Goal: Transaction & Acquisition: Book appointment/travel/reservation

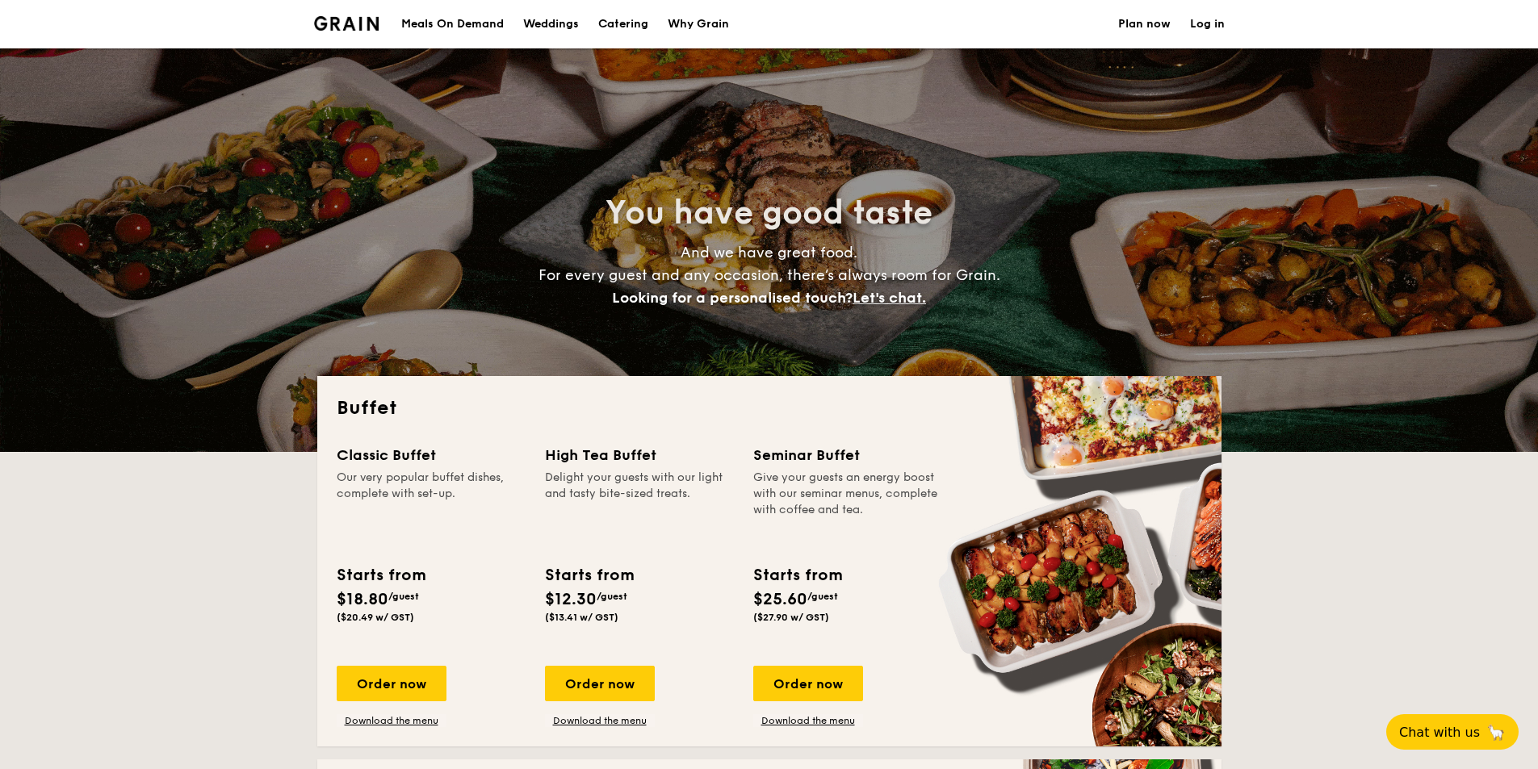
select select
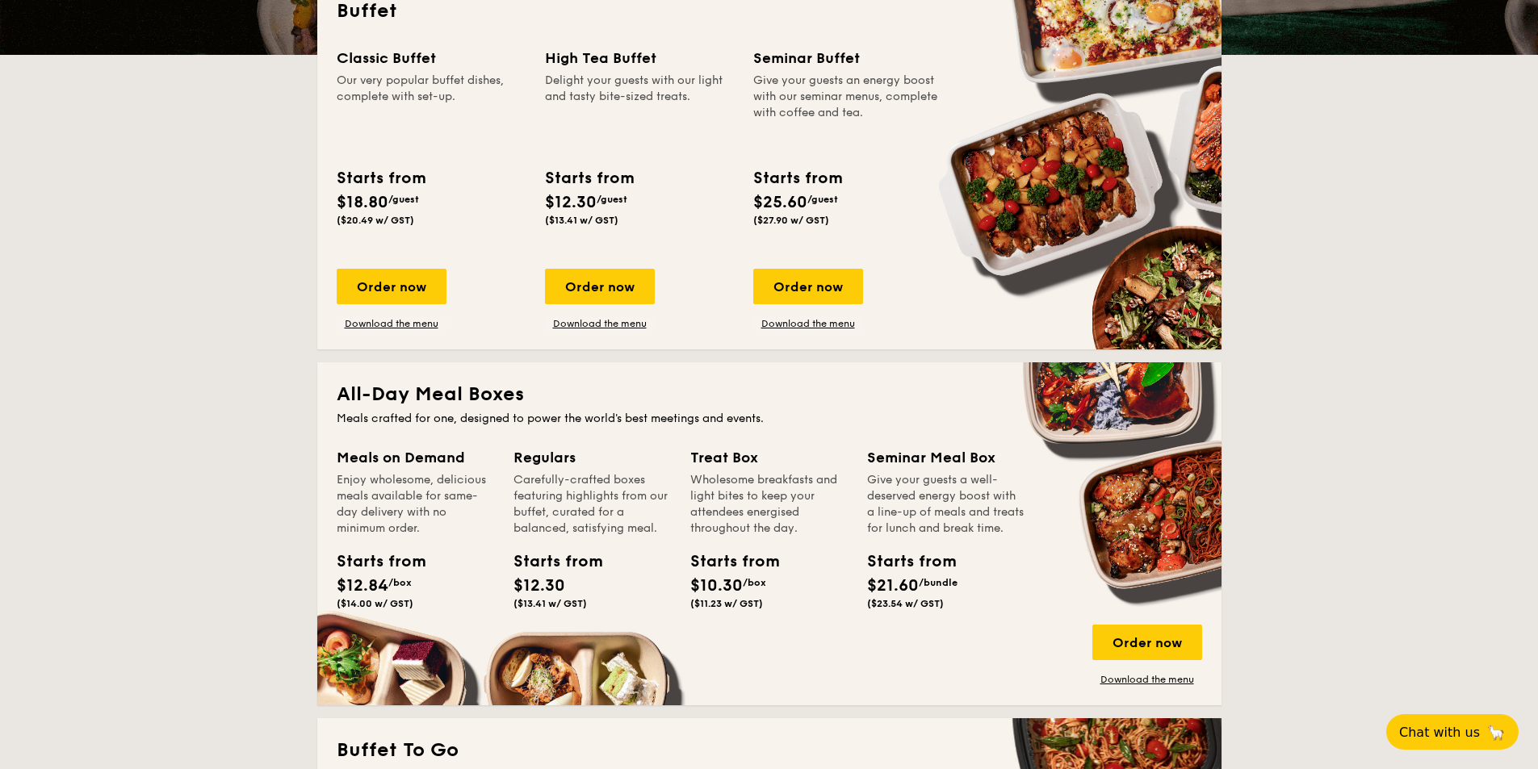
scroll to position [400, 0]
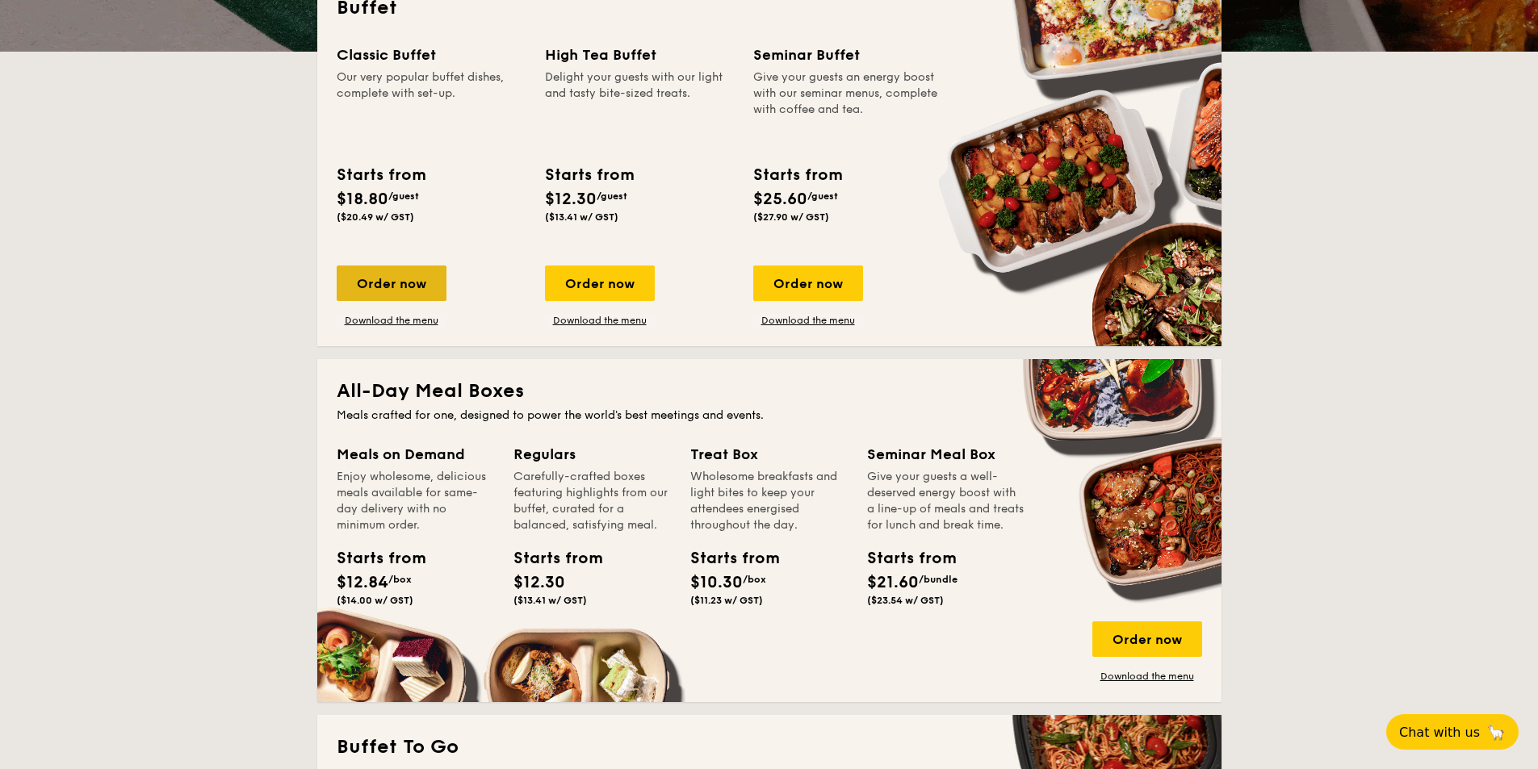
click at [337, 301] on div "Order now" at bounding box center [392, 284] width 110 height 36
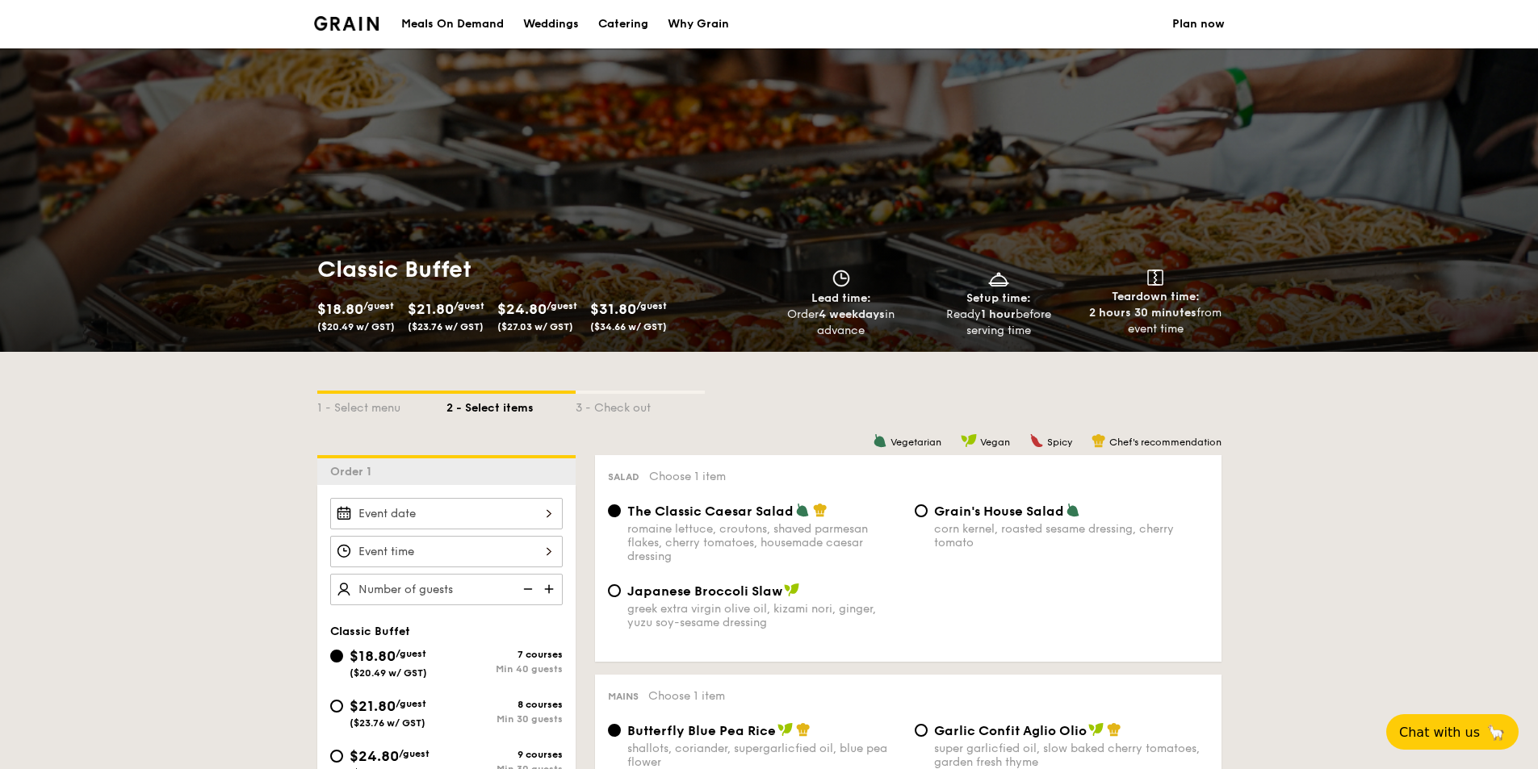
select select
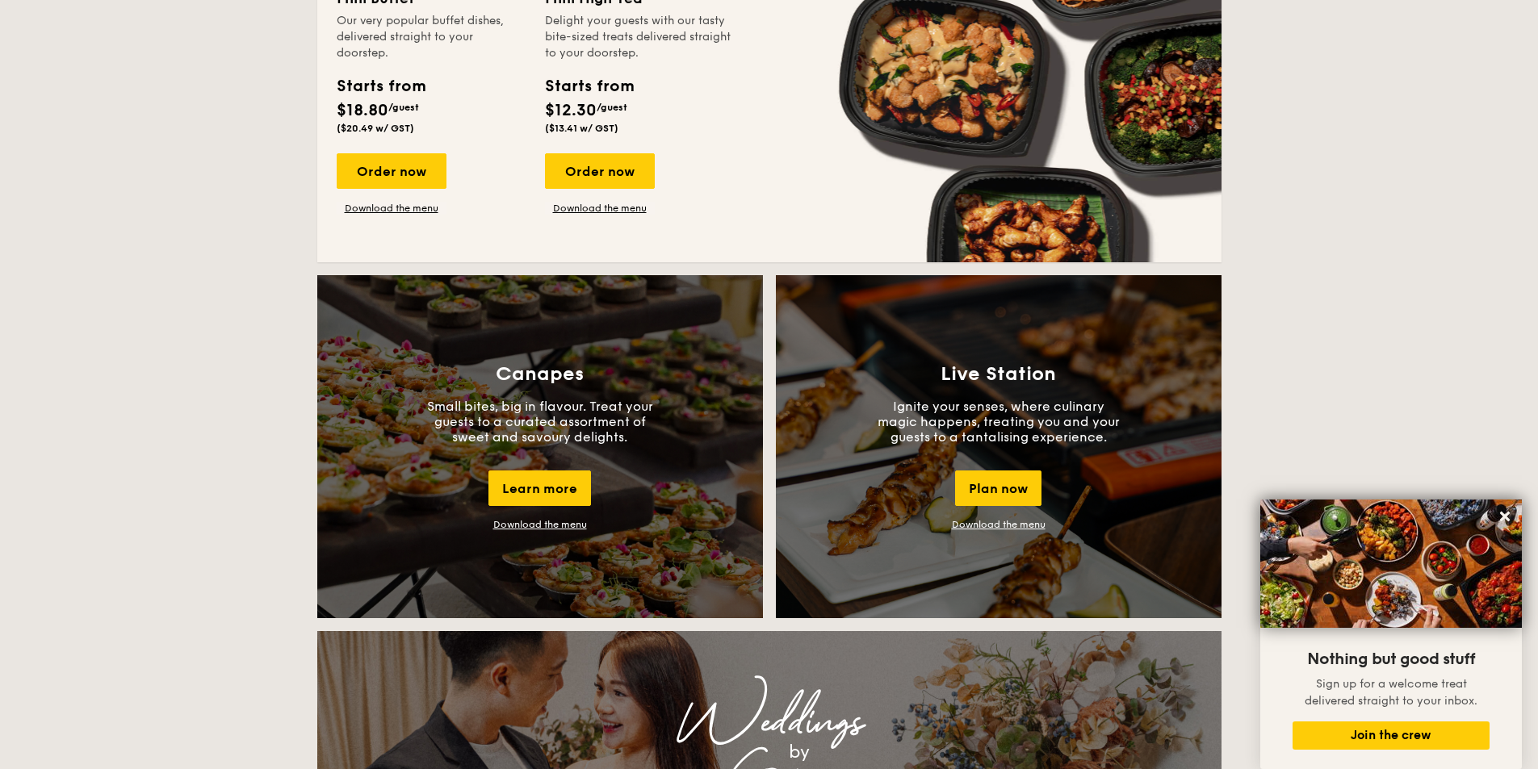
scroll to position [1197, 0]
click at [337, 188] on div "Order now" at bounding box center [392, 171] width 110 height 36
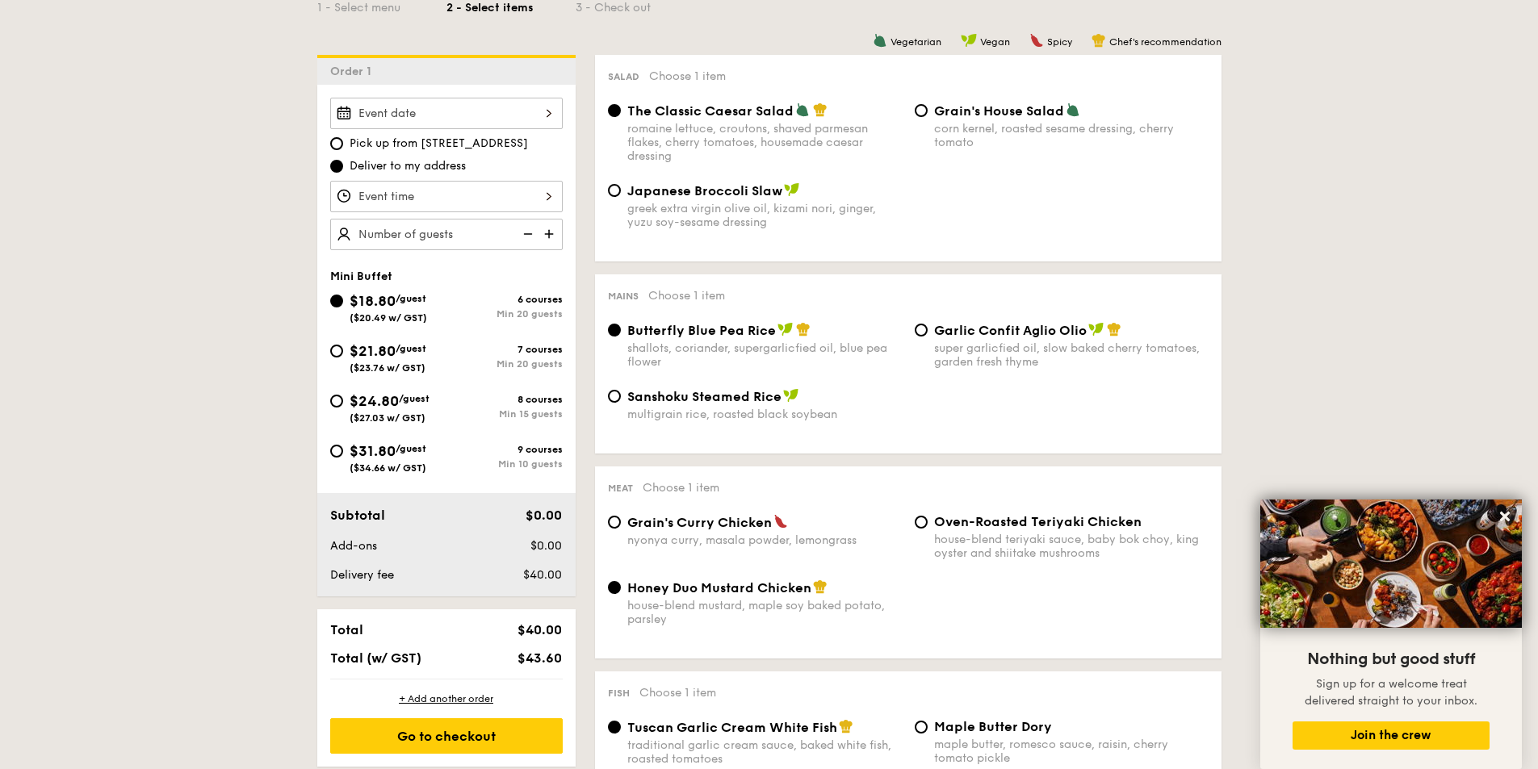
scroll to position [404, 0]
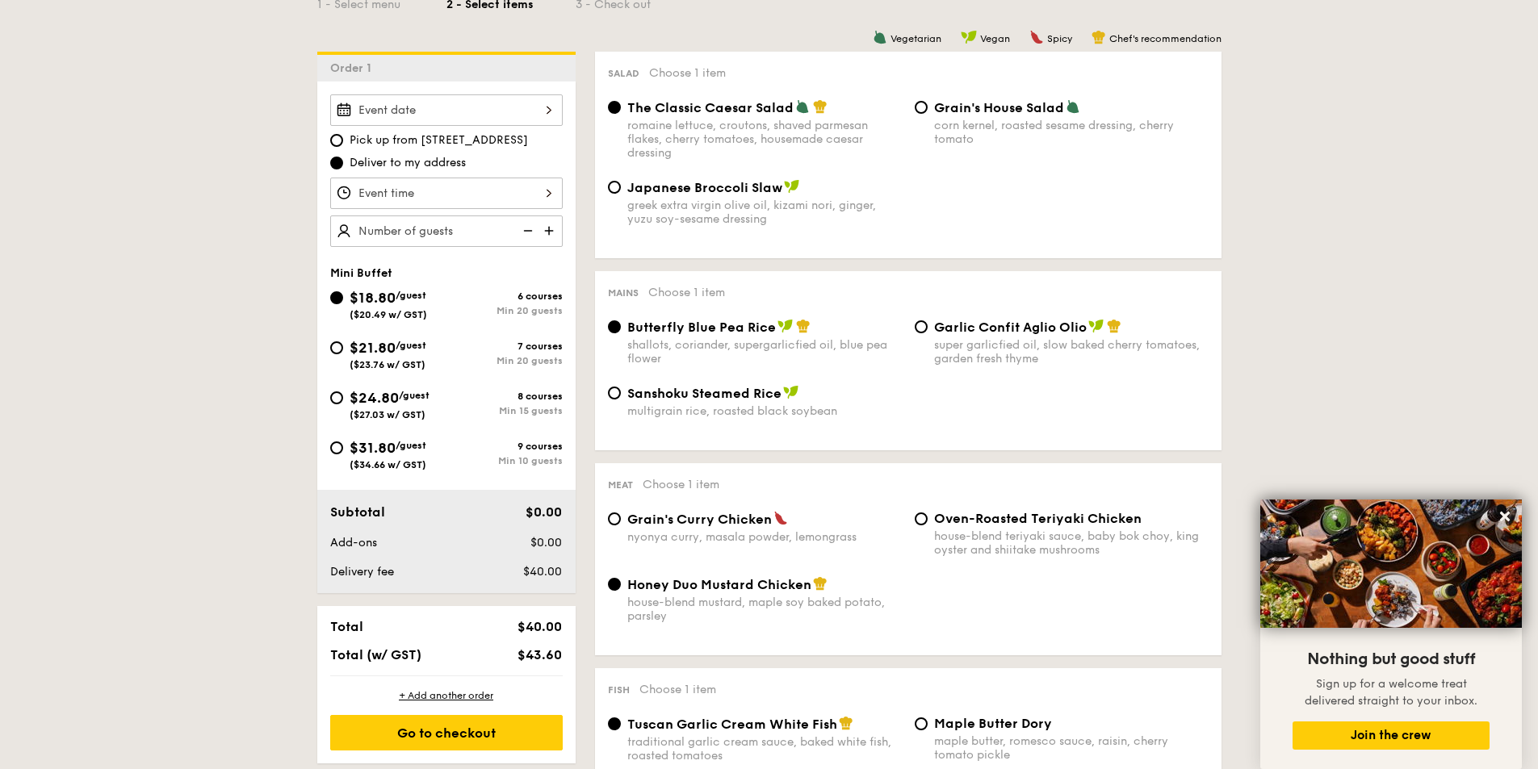
click at [350, 471] on div "$31.80 /guest ($34.66 w/ GST)" at bounding box center [388, 454] width 77 height 34
click at [330, 454] on input "$31.80 /guest ($34.66 w/ GST) 9 courses Min 10 guests" at bounding box center [336, 448] width 13 height 13
radio input "true"
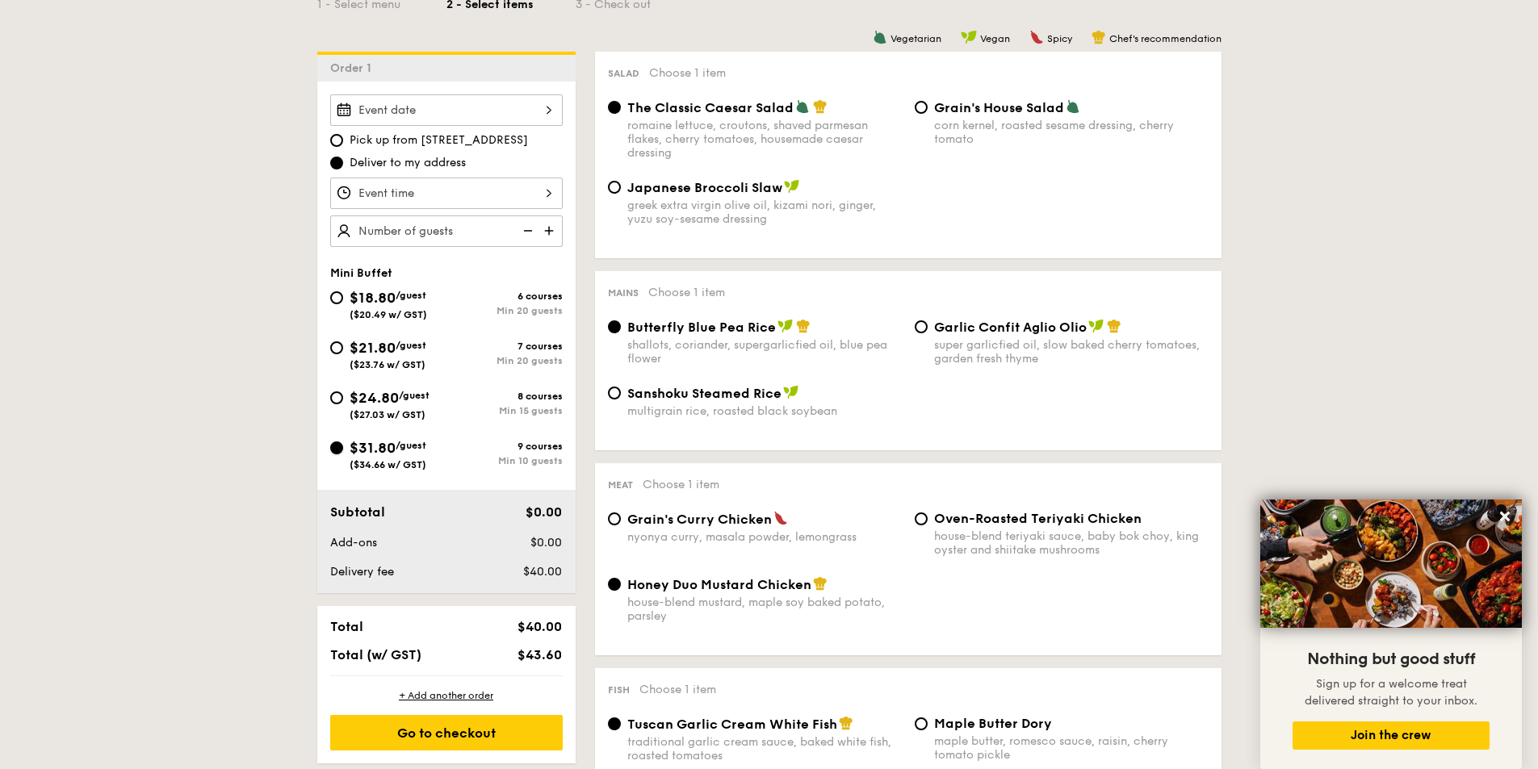
radio input "false"
radio input "true"
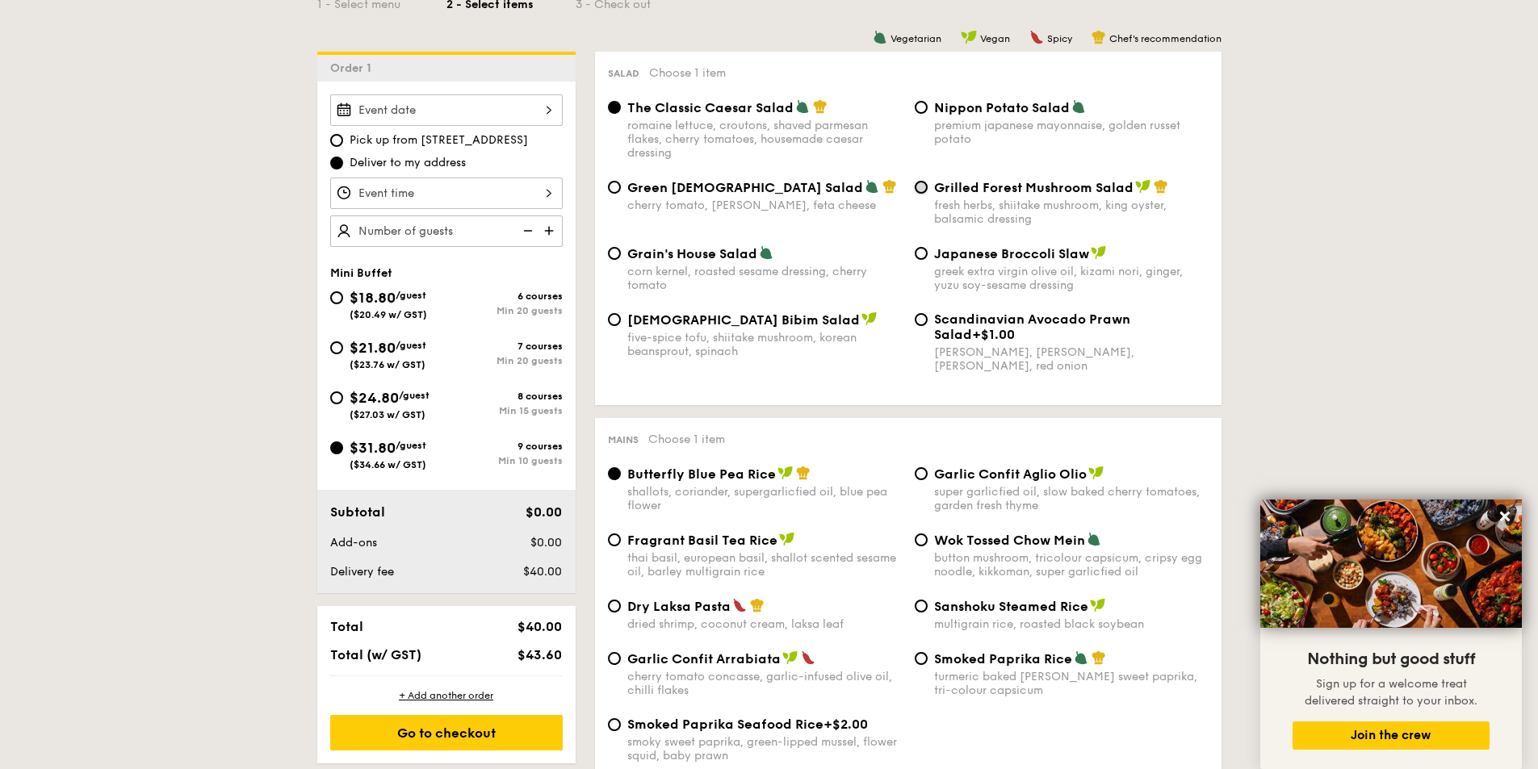
click at [926, 194] on input "Grilled Forest Mushroom Salad fresh herbs, shiitake mushroom, king oyster, bals…" at bounding box center [921, 187] width 13 height 13
radio input "true"
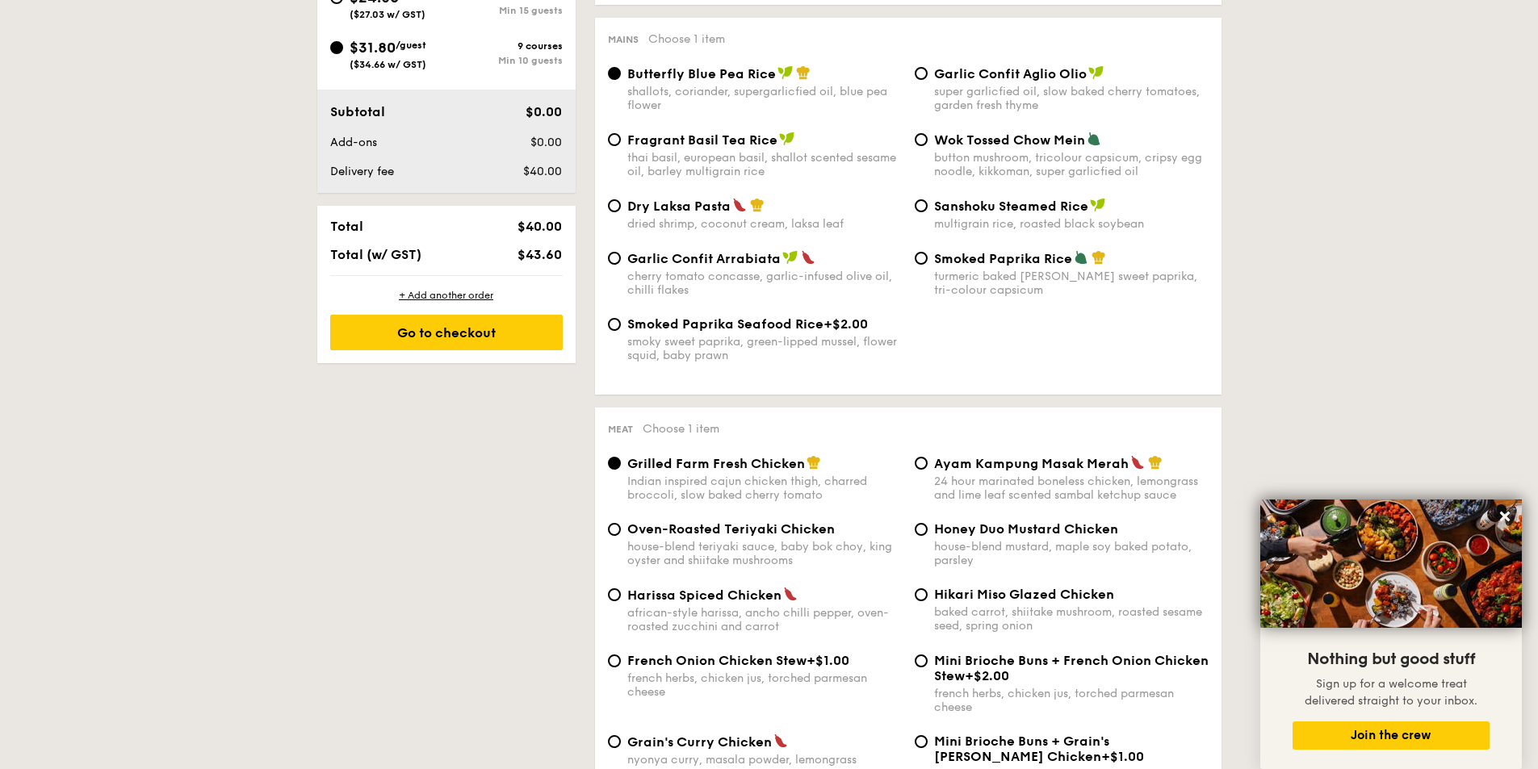
scroll to position [807, 0]
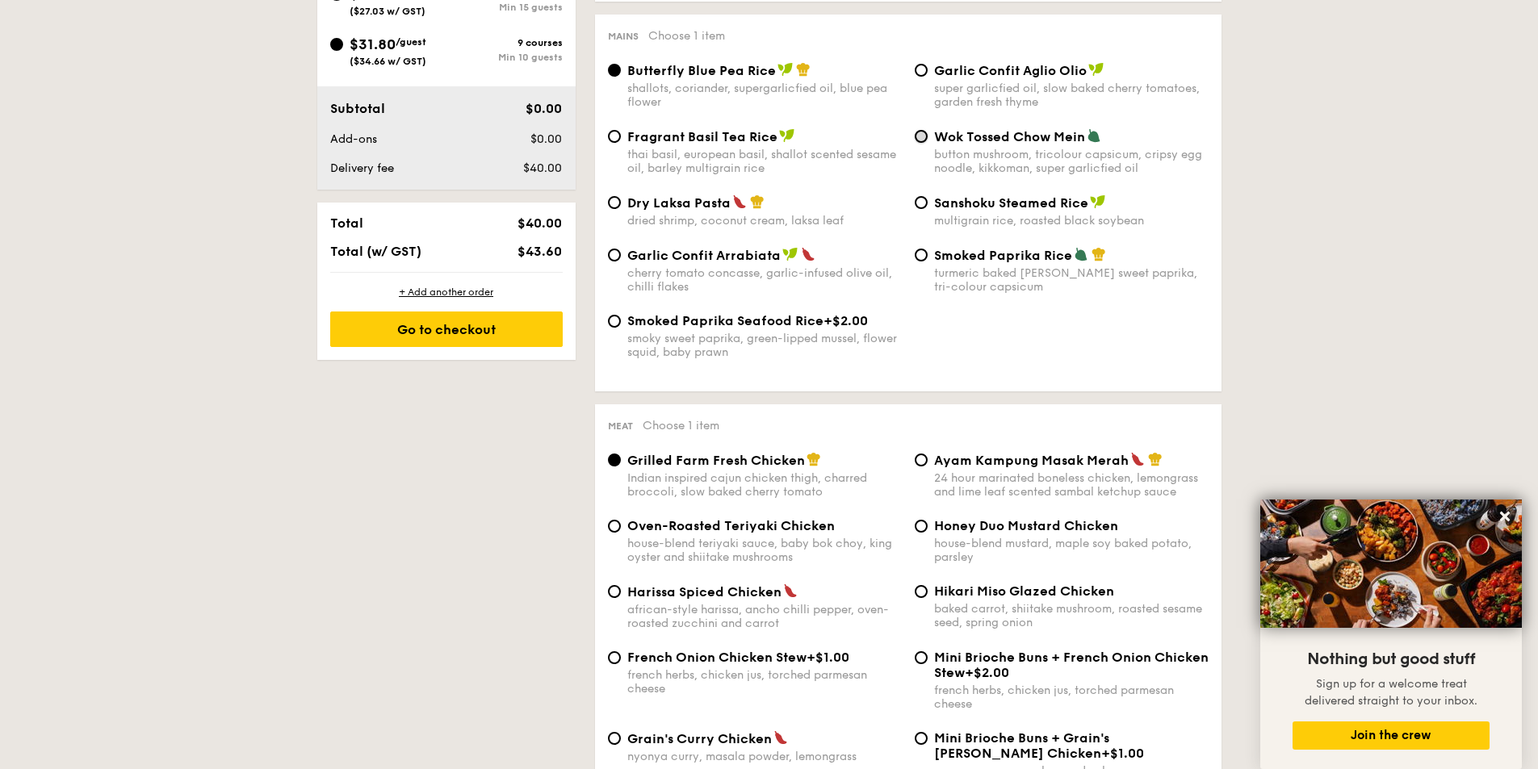
click at [923, 143] on input "Wok Tossed Chow Mein button mushroom, tricolour capsicum, cripsy egg noodle, ki…" at bounding box center [921, 136] width 13 height 13
radio input "true"
click at [920, 209] on input "Sanshoku Steamed Rice multigrain rice, roasted black soybean" at bounding box center [921, 202] width 13 height 13
radio input "true"
click at [916, 294] on div "Smoked Paprika Rice turmeric baked [PERSON_NAME] sweet paprika, tri-colour caps…" at bounding box center [1061, 270] width 307 height 47
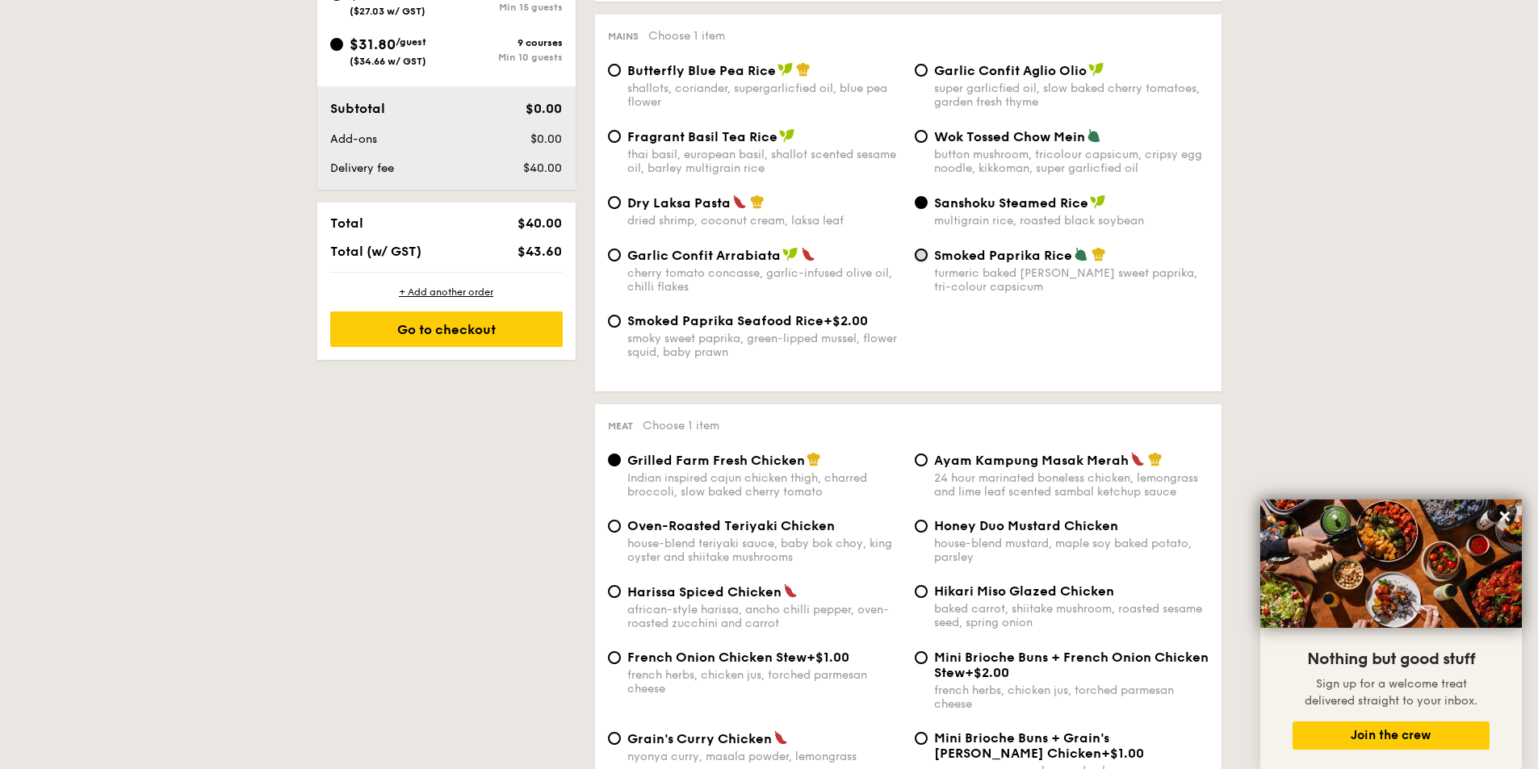
click at [923, 262] on input "Smoked Paprika Rice turmeric baked [PERSON_NAME] sweet paprika, tri-colour caps…" at bounding box center [921, 255] width 13 height 13
radio input "true"
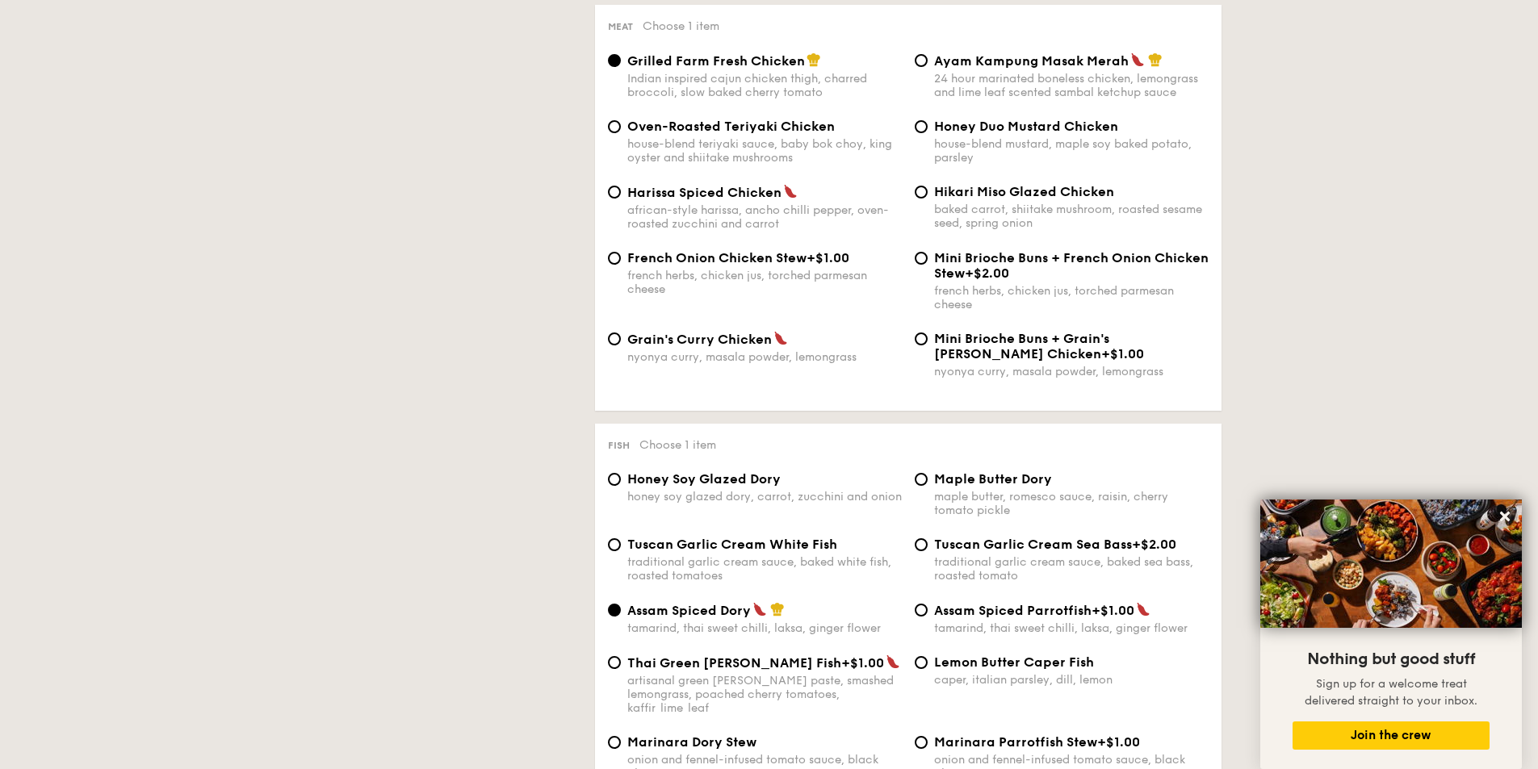
scroll to position [1208, 0]
click at [927, 345] on input "Mini Brioche Buns + Grain's [PERSON_NAME] Chicken +$1.00 nyonya [PERSON_NAME], …" at bounding box center [921, 338] width 13 height 13
radio input "true"
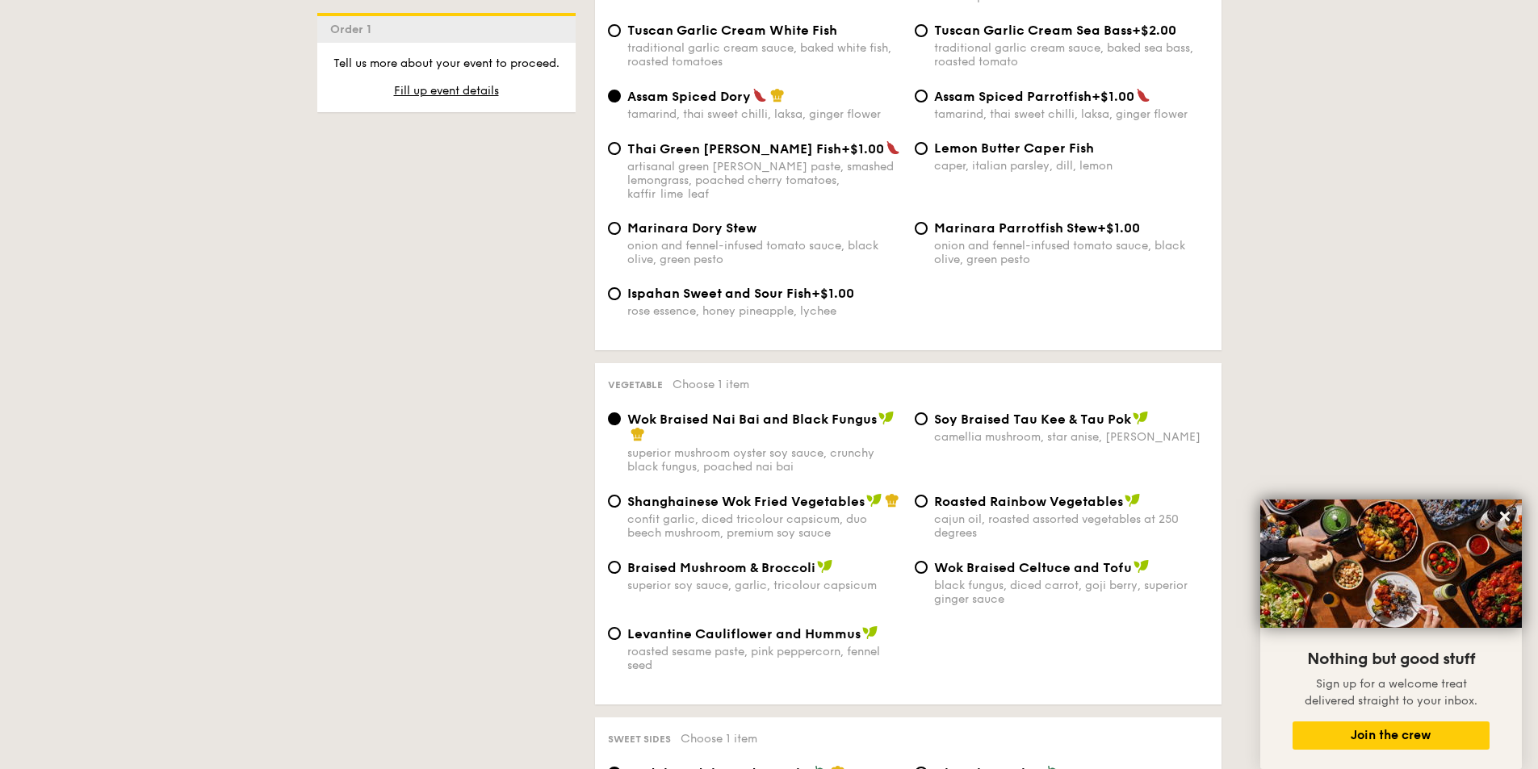
scroll to position [1724, 0]
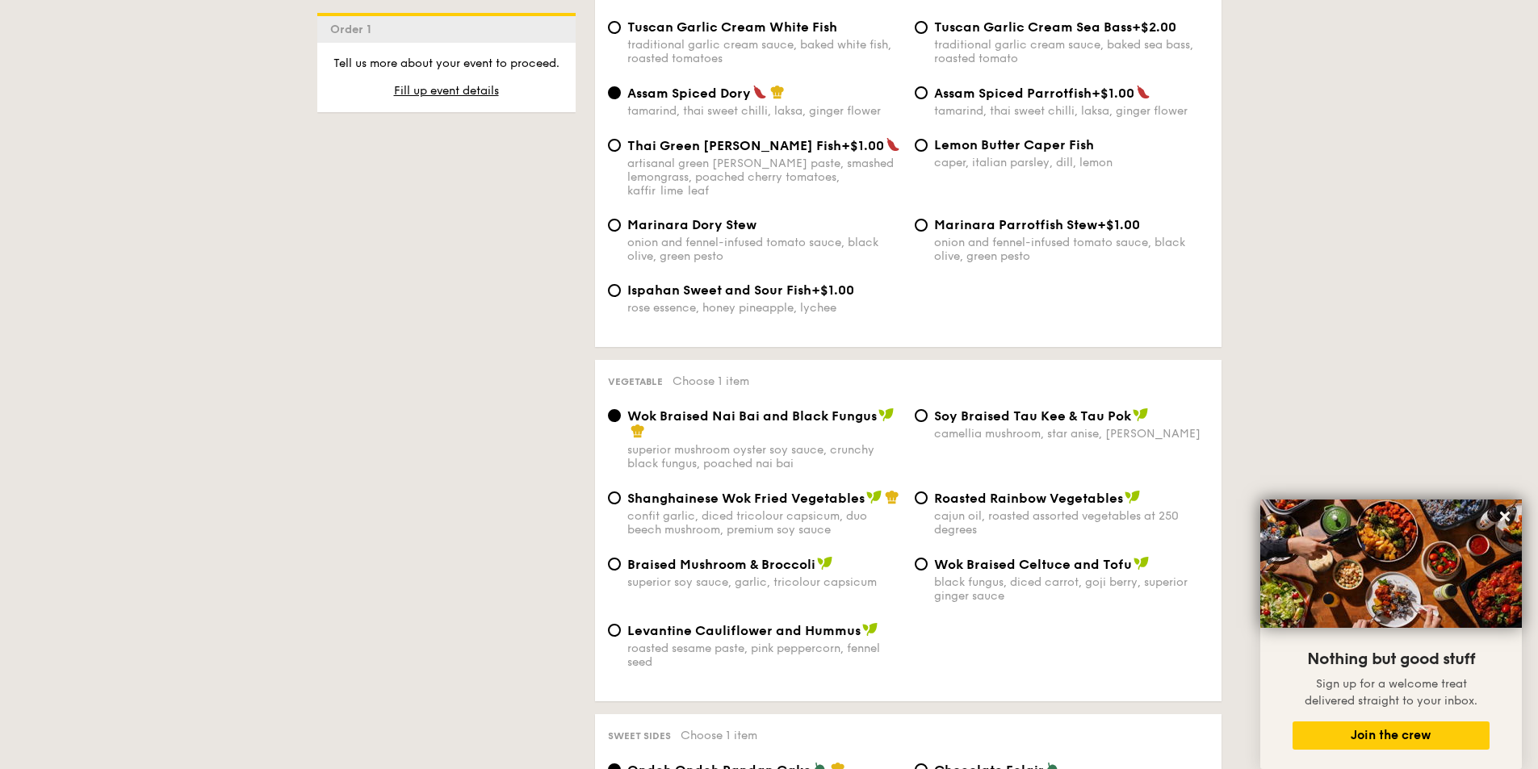
radio input "true"
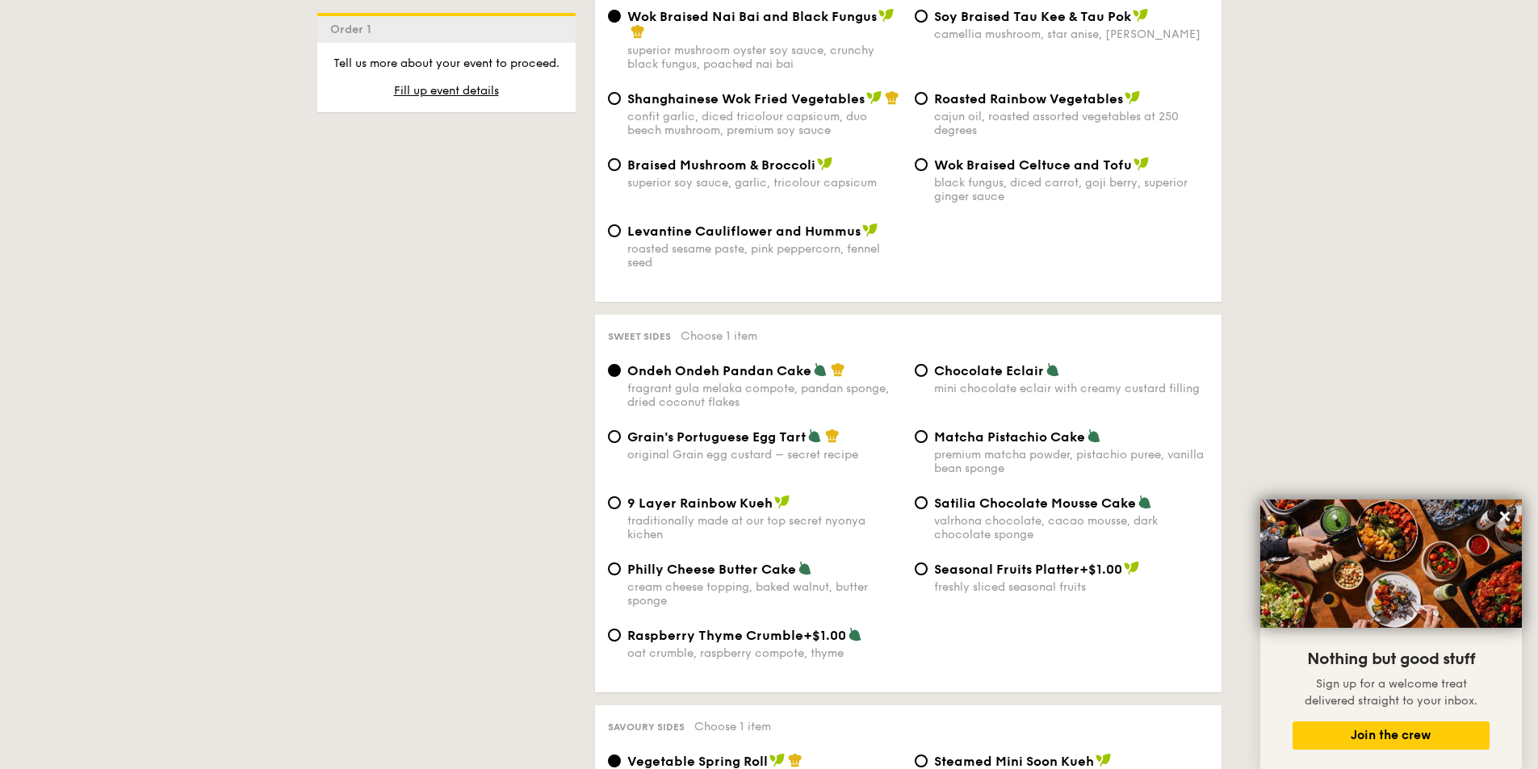
scroll to position [2124, 0]
click at [926, 104] on input "Roasted Rainbow Vegetables cajun oil, roasted assorted vegetables at 250 degrees" at bounding box center [921, 97] width 13 height 13
radio input "true"
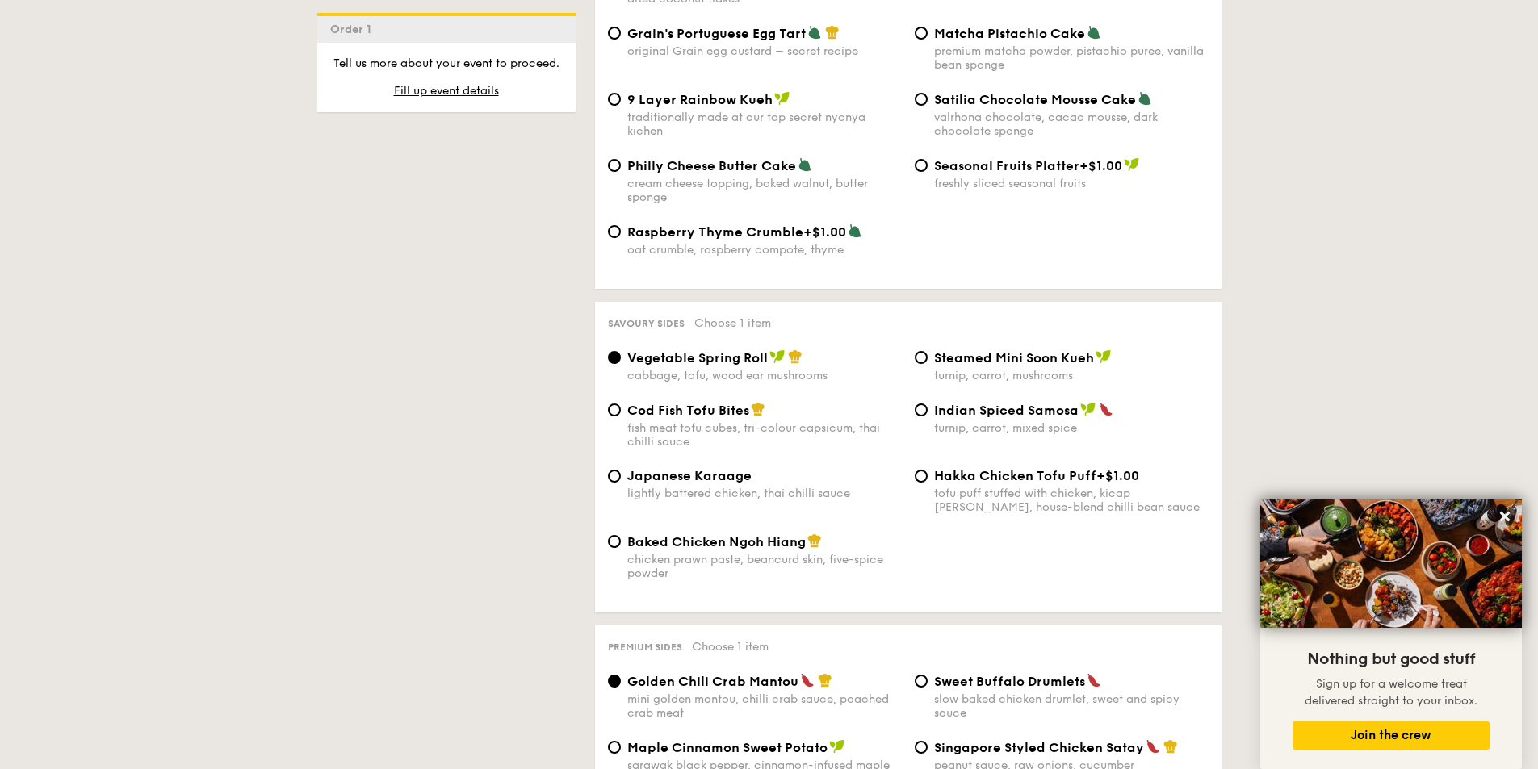
scroll to position [2528, 0]
radio input "true"
click at [608, 39] on input "Grain's Portuguese Egg Tart original Grain egg custard – secret recipe" at bounding box center [614, 32] width 13 height 13
radio input "true"
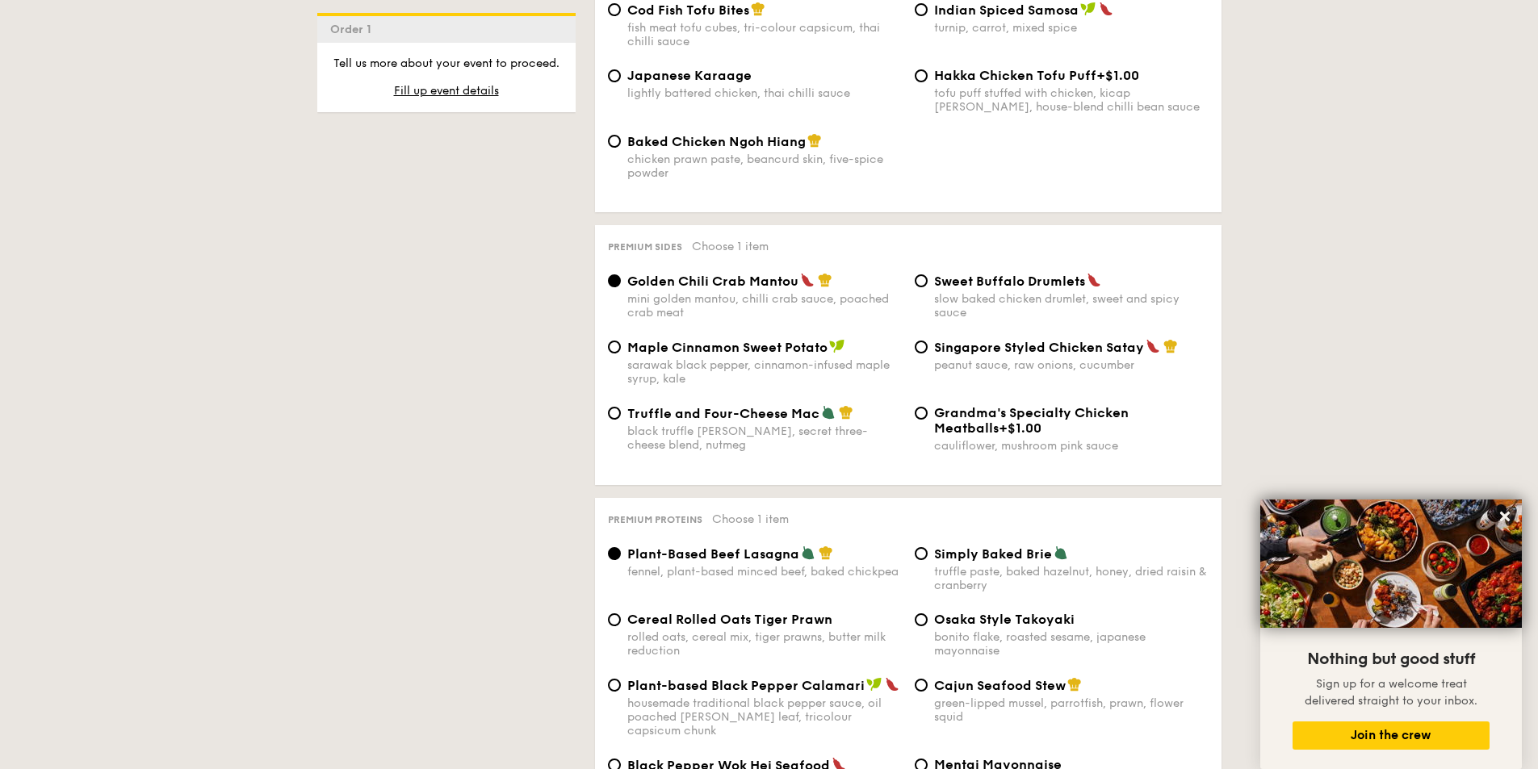
scroll to position [2928, 0]
click at [608, 82] on input "Japanese Karaage lightly battered chicken, thai chilli sauce" at bounding box center [614, 75] width 13 height 13
radio input "true"
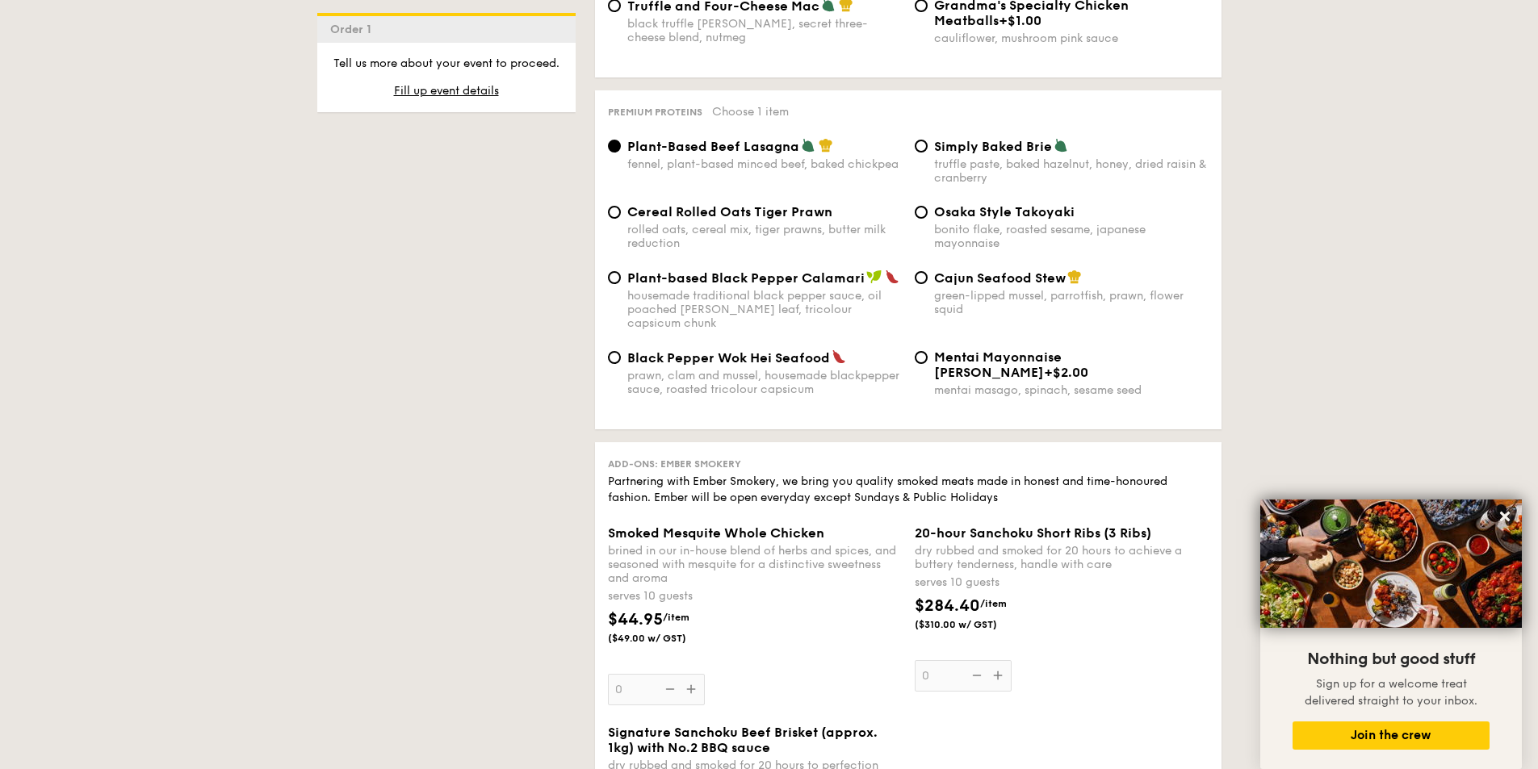
scroll to position [3332, 0]
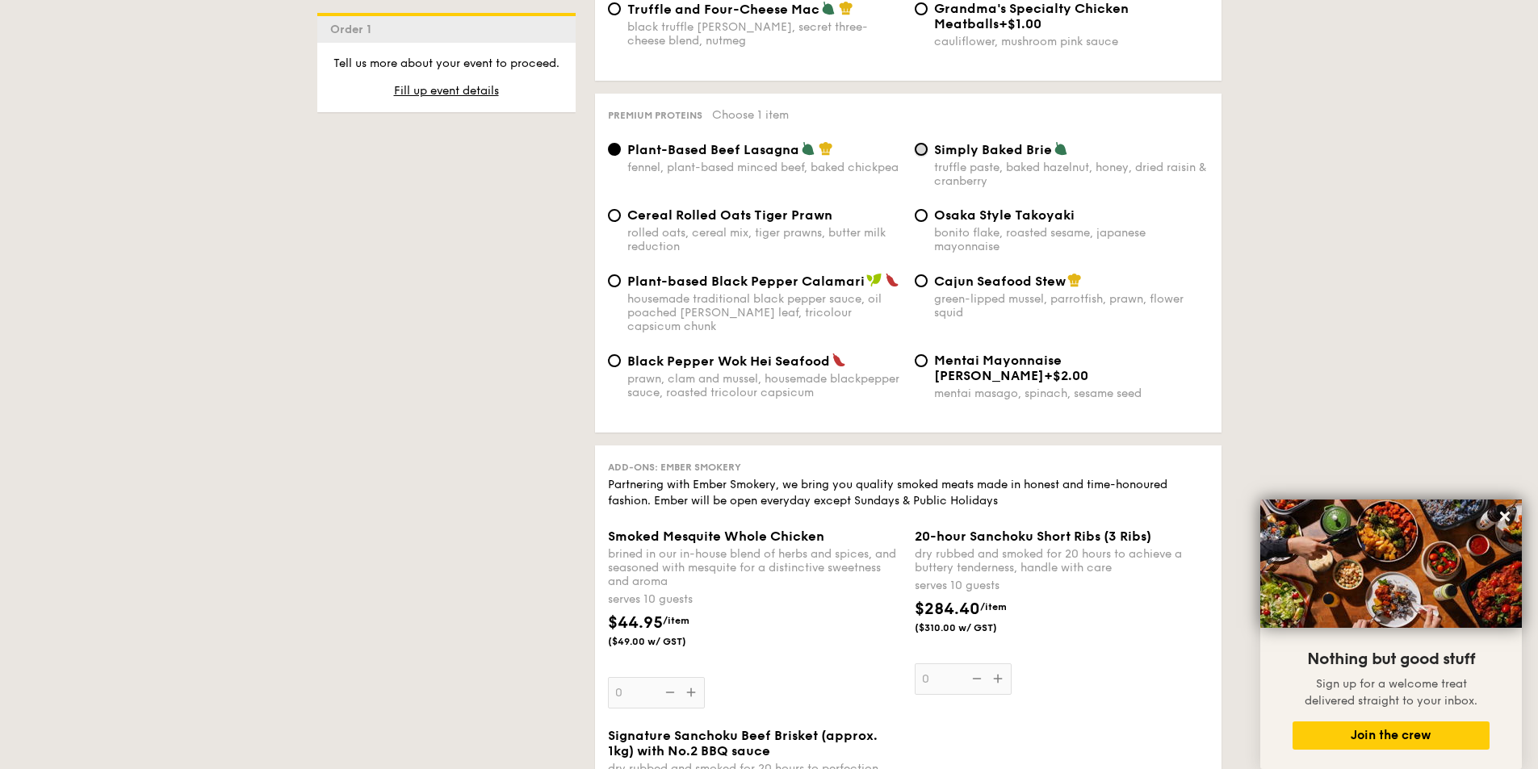
click at [919, 156] on input "Simply Baked Brie truffle paste, baked hazelnut, honey, dried raisin & cranberry" at bounding box center [921, 149] width 13 height 13
radio input "true"
click at [1506, 513] on icon at bounding box center [1504, 516] width 15 height 15
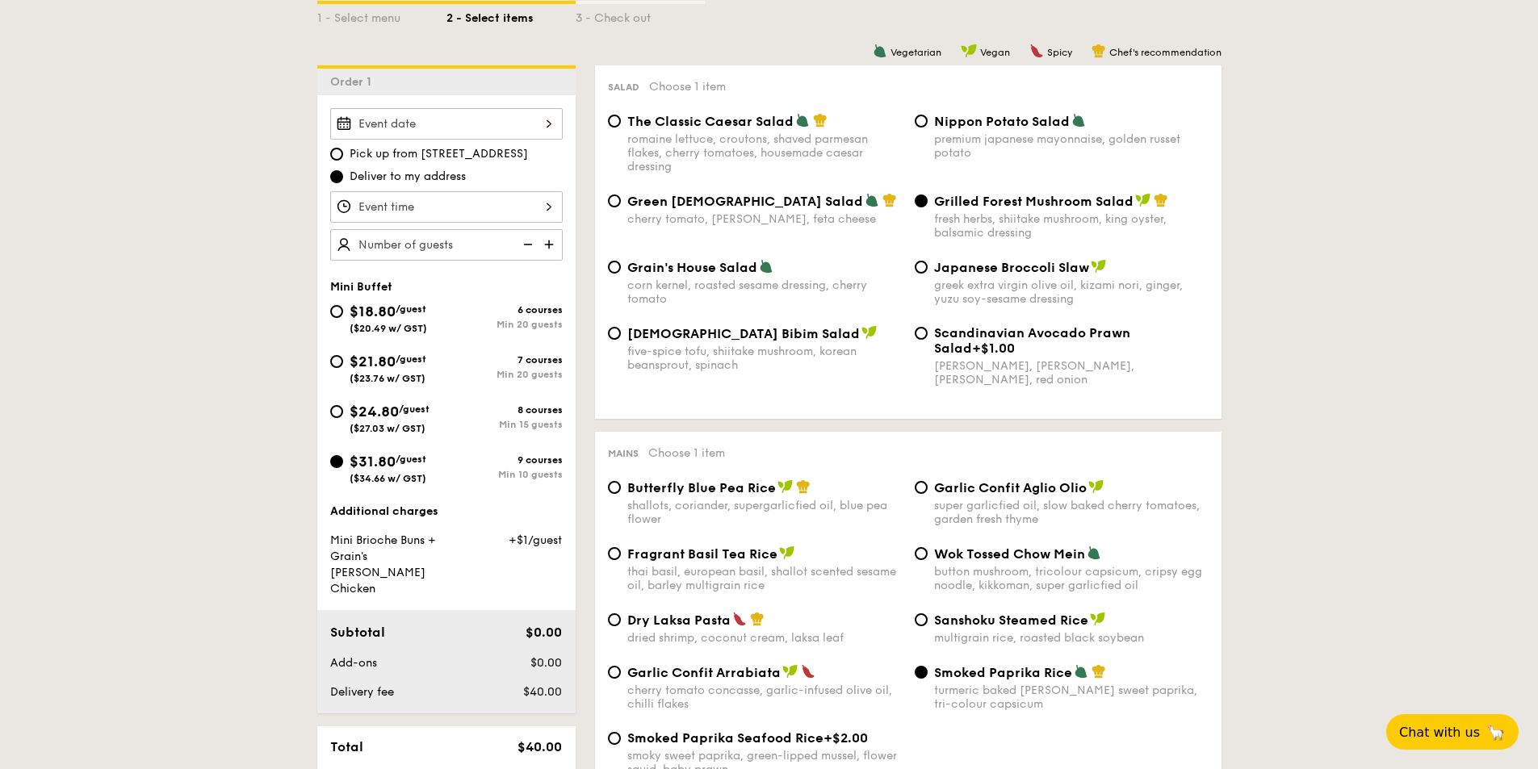
scroll to position [393, 0]
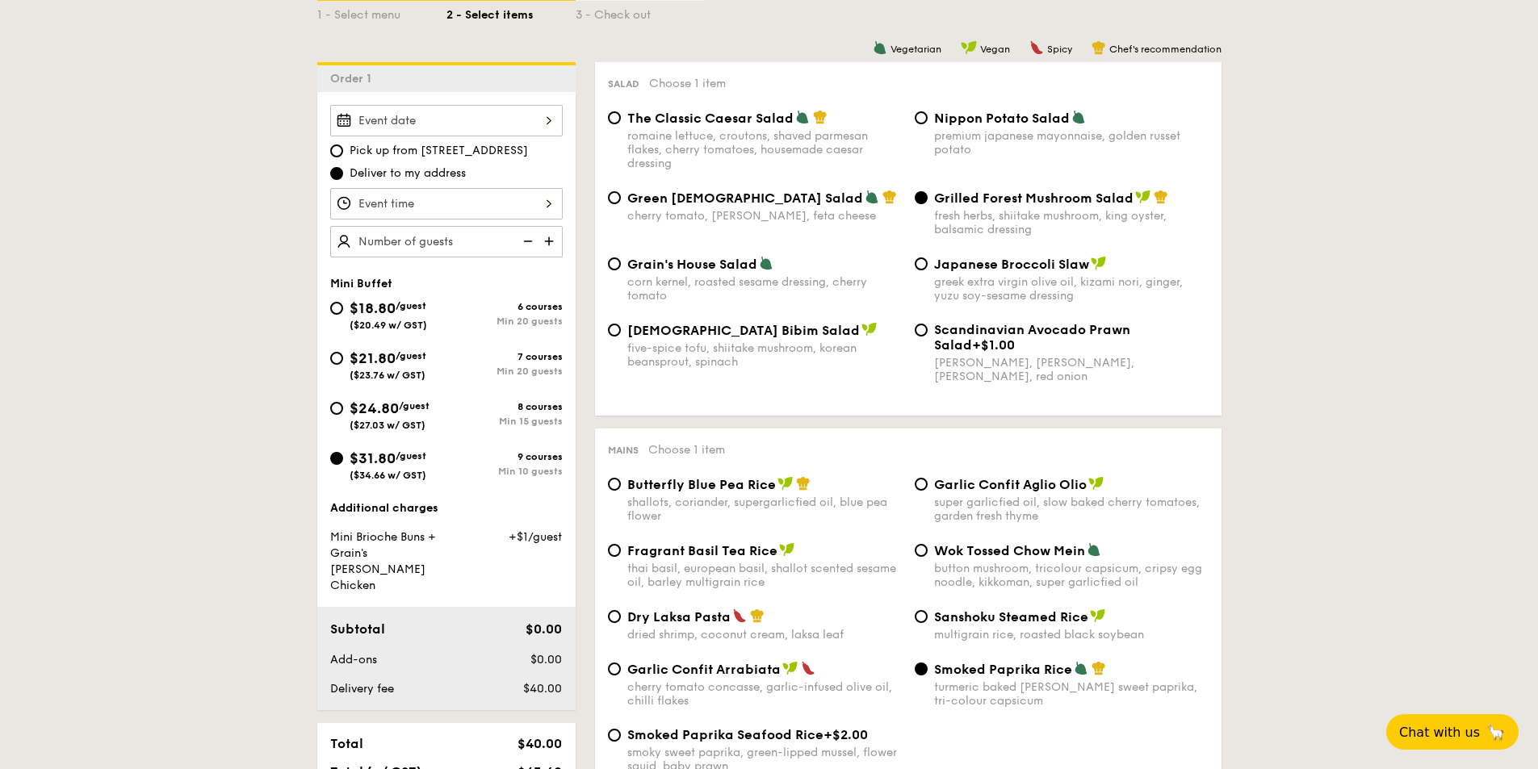
click at [330, 136] on div at bounding box center [446, 120] width 232 height 31
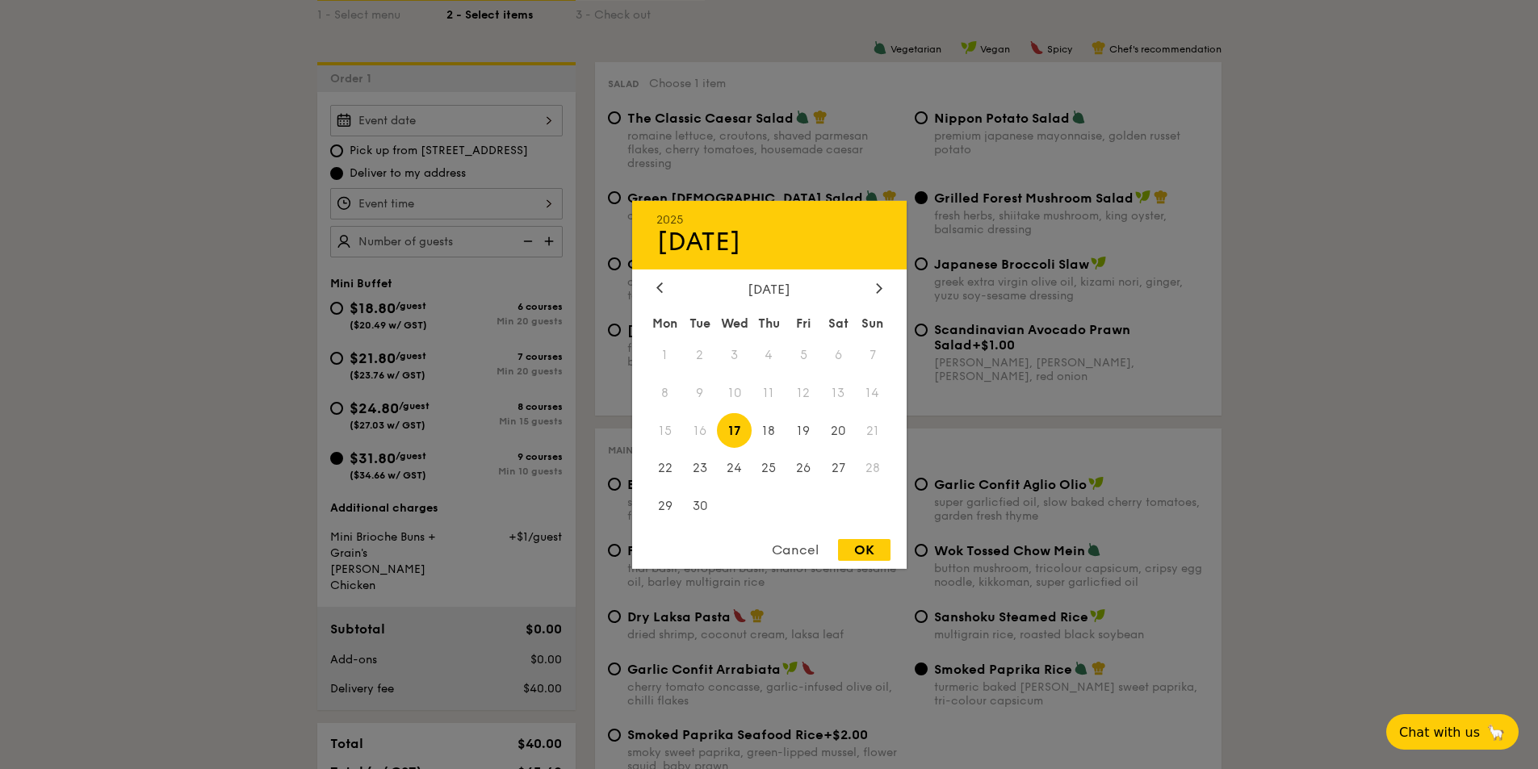
click at [736, 427] on span "17" at bounding box center [734, 430] width 35 height 35
click at [871, 556] on div "OK" at bounding box center [864, 550] width 52 height 22
type input "[DATE]"
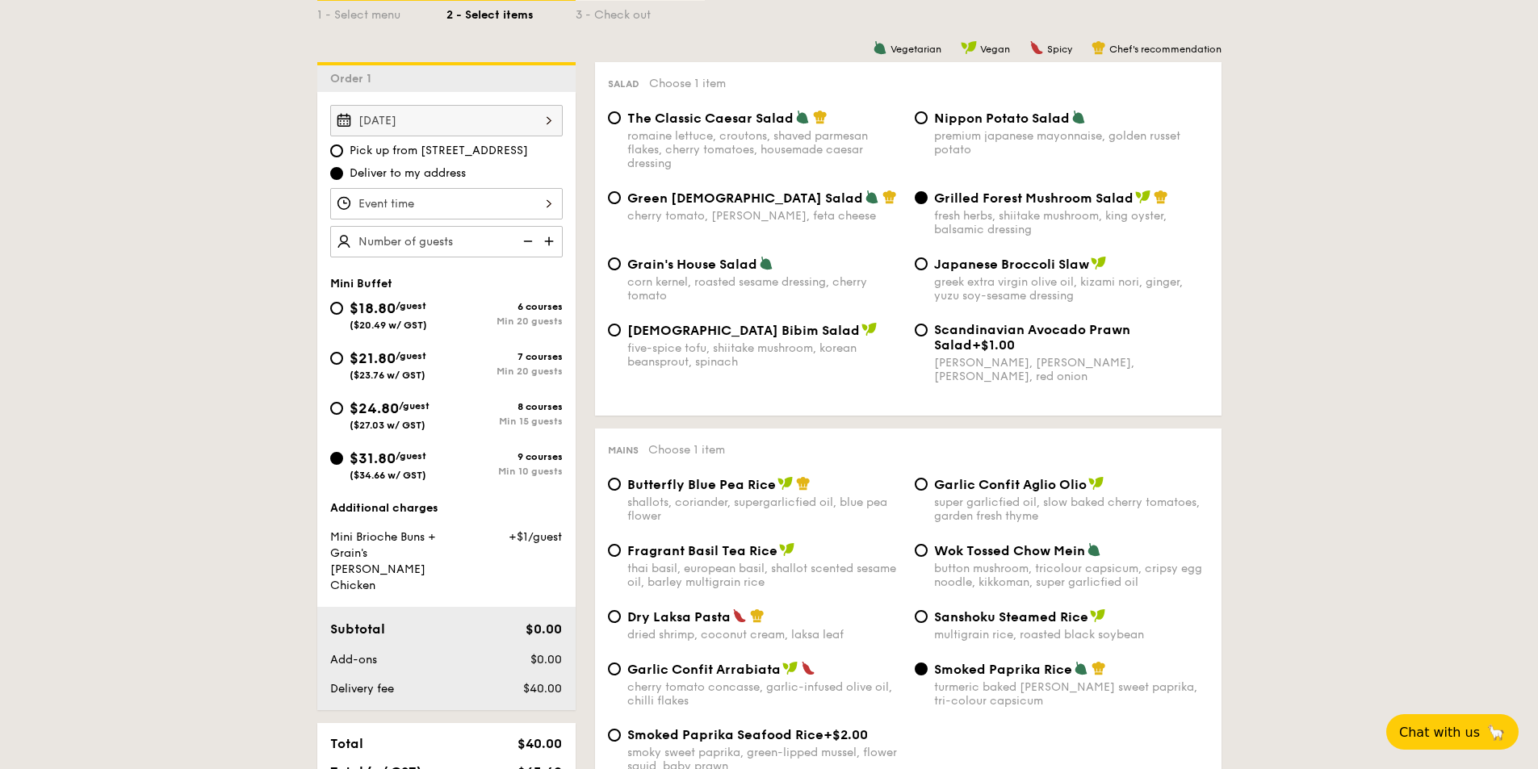
click at [338, 220] on div at bounding box center [446, 203] width 232 height 31
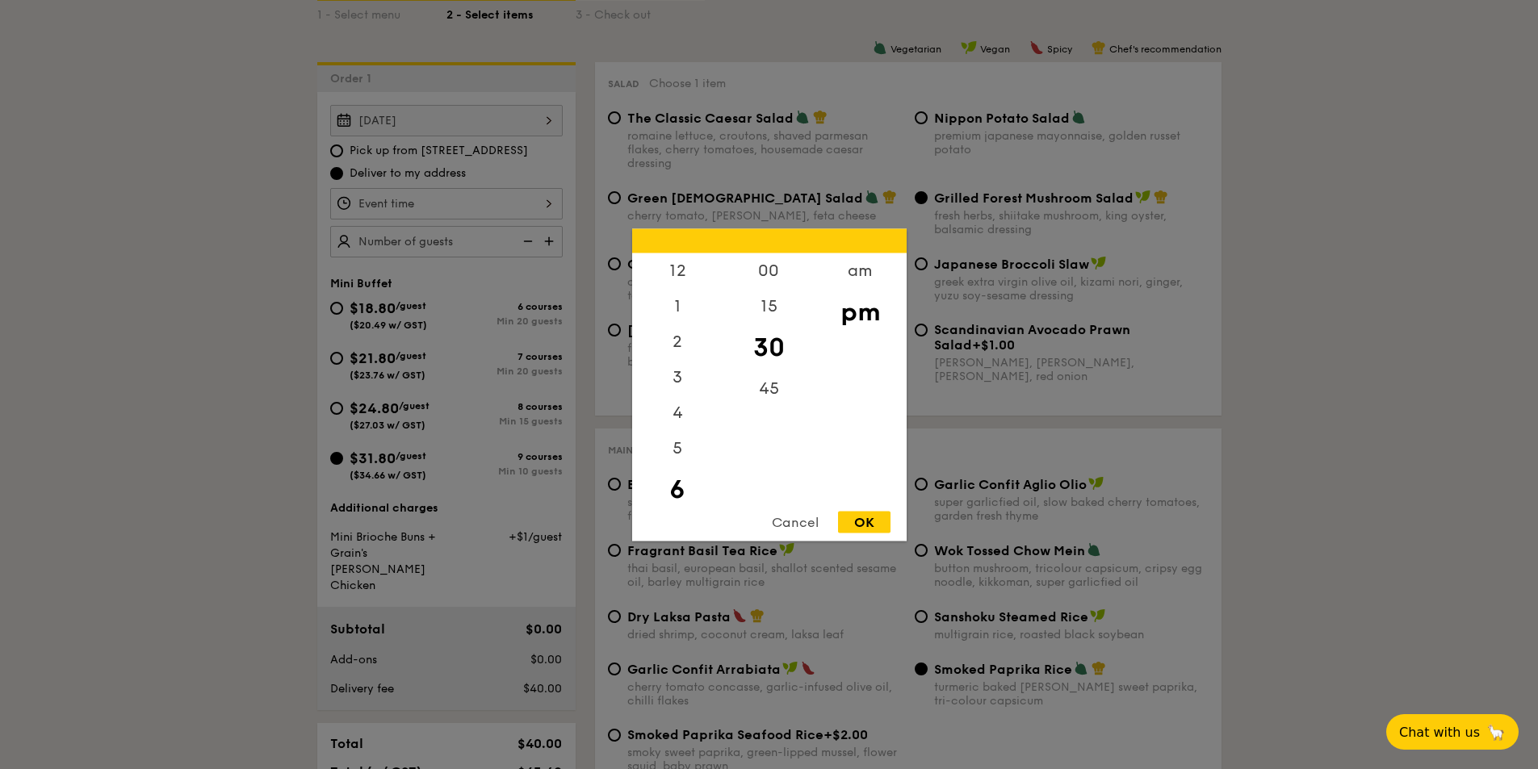
scroll to position [36, 0]
drag, startPoint x: 689, startPoint y: 435, endPoint x: 692, endPoint y: 448, distance: 13.1
click at [694, 474] on div "12 1 2 3 4 5 6 7 8 9 10 11" at bounding box center [677, 376] width 91 height 246
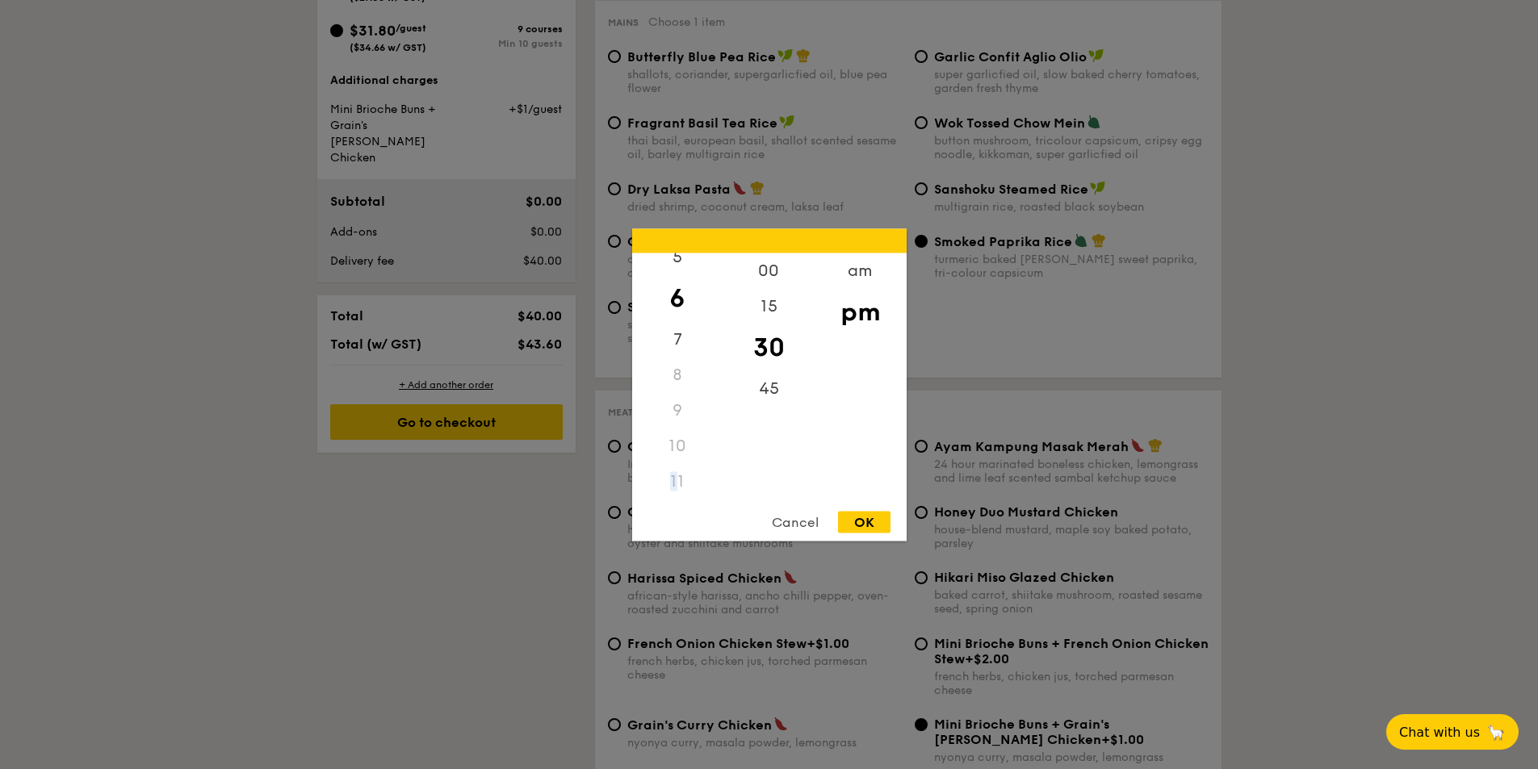
click at [673, 478] on div "11" at bounding box center [677, 481] width 91 height 36
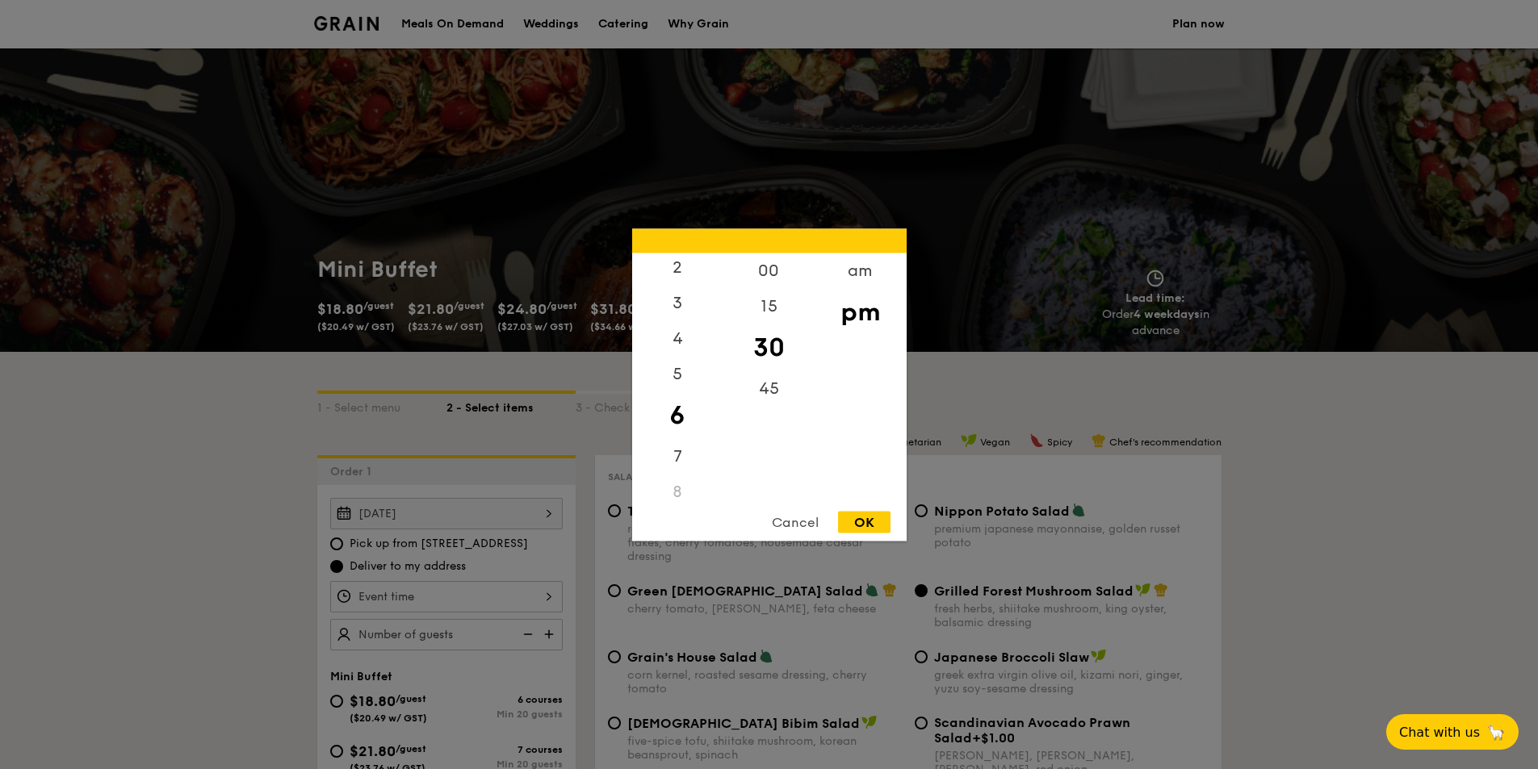
scroll to position [0, 0]
click at [684, 370] on div "12 1 2 3 4 5 6 7 8 9 10 11" at bounding box center [677, 376] width 91 height 246
click at [675, 269] on div "12" at bounding box center [677, 276] width 91 height 47
click at [764, 276] on div "00" at bounding box center [768, 276] width 91 height 47
click at [860, 521] on div "OK" at bounding box center [864, 522] width 52 height 22
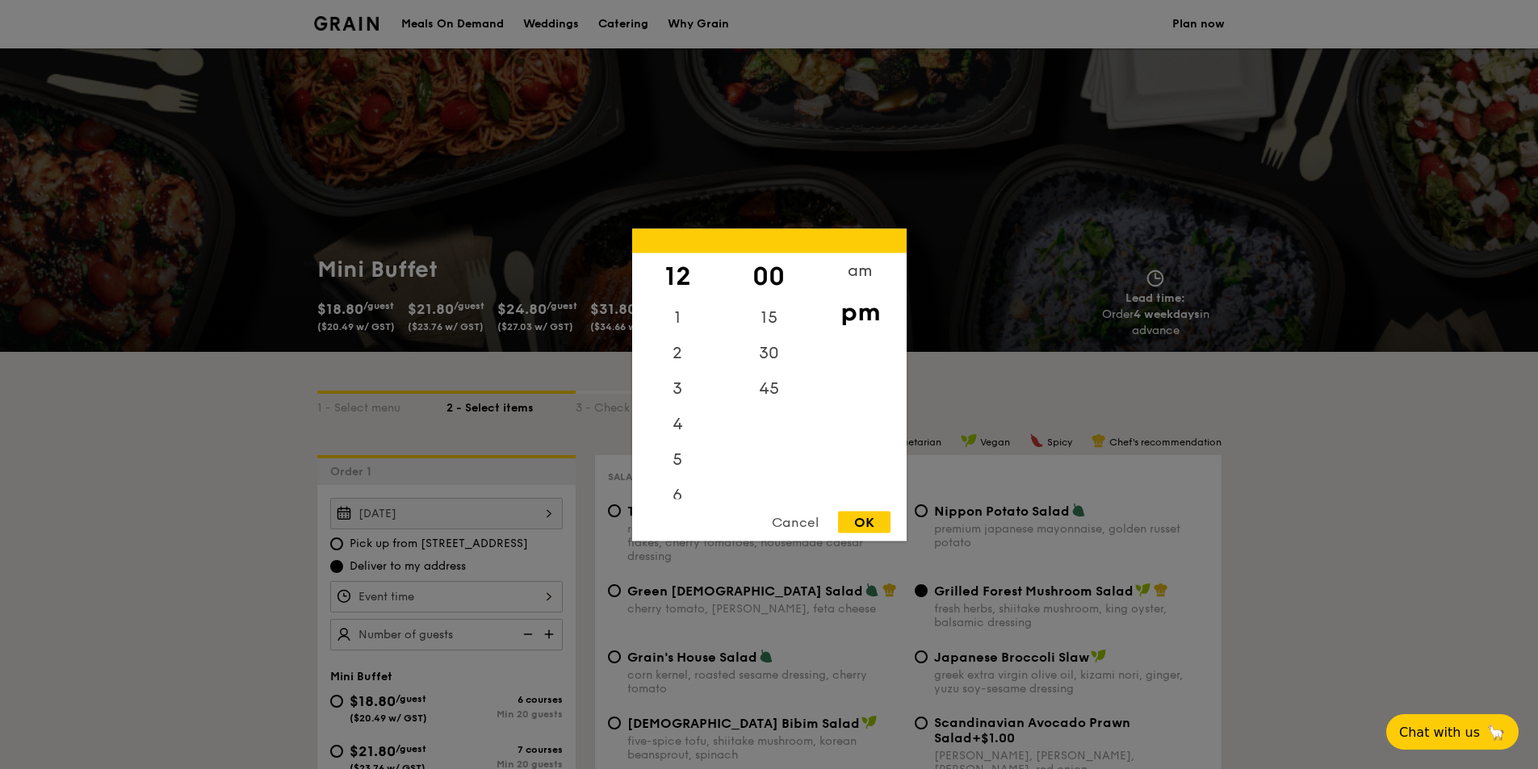
type input "12:00PM"
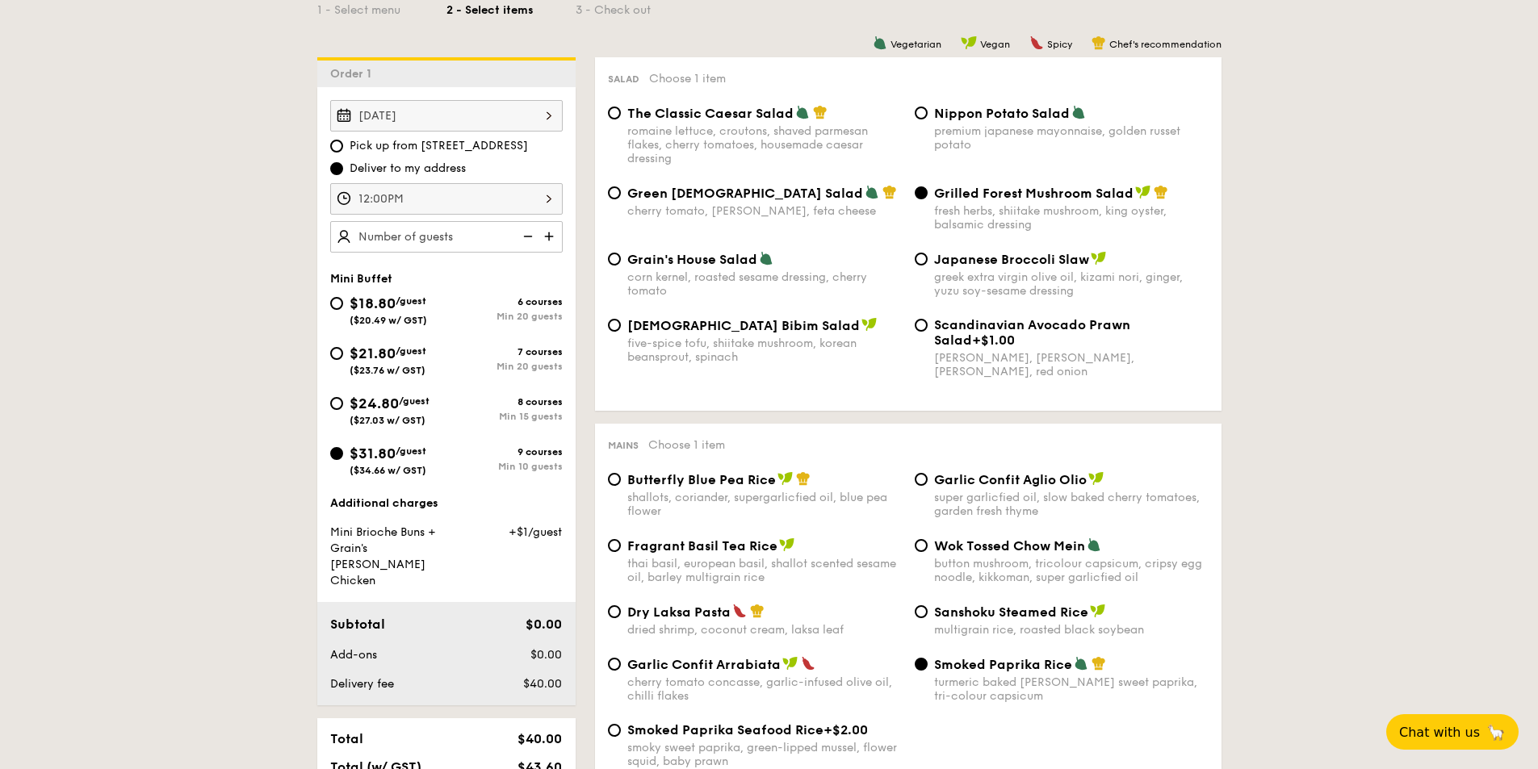
scroll to position [400, 0]
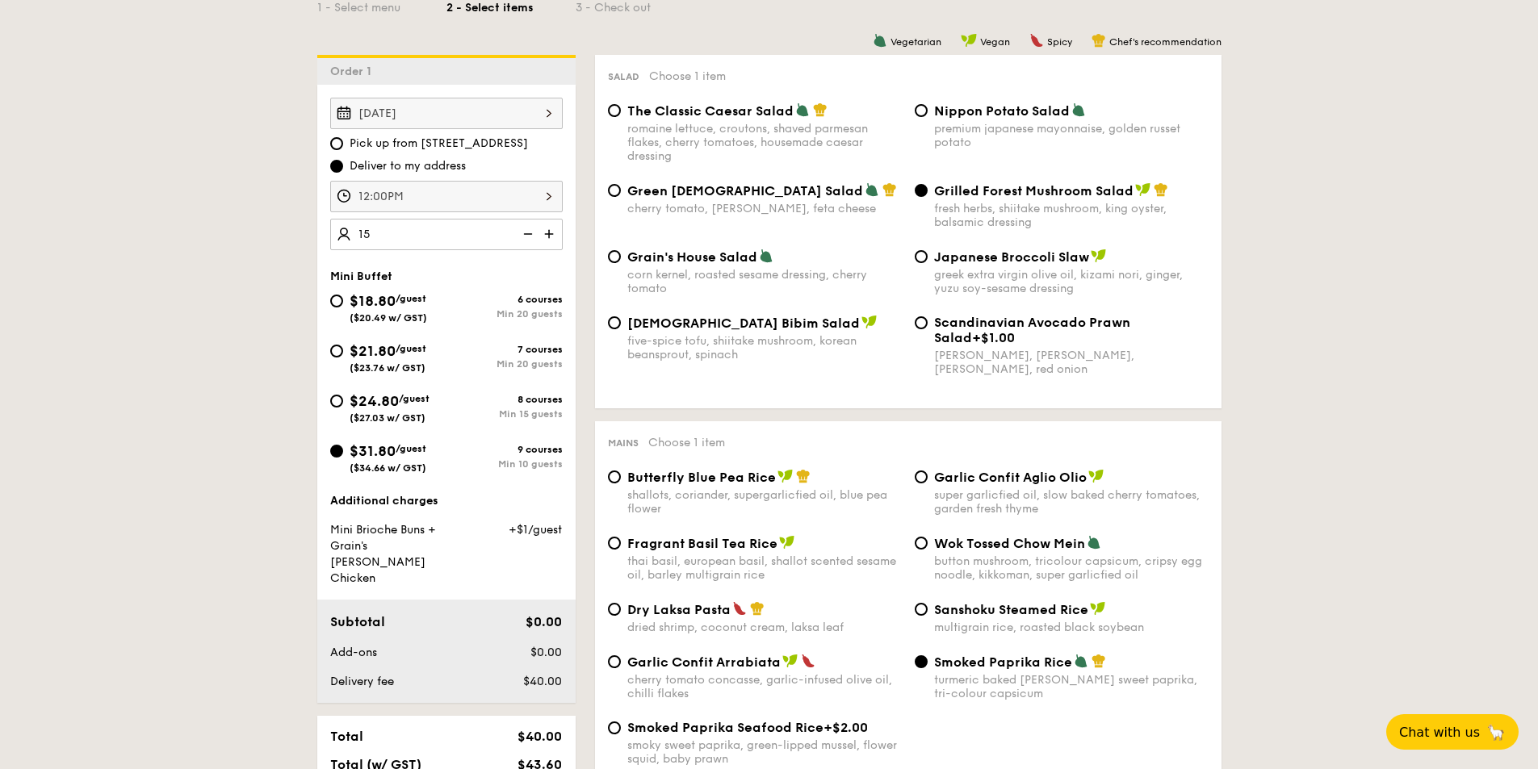
type input "15 guests"
drag, startPoint x: 100, startPoint y: 236, endPoint x: 111, endPoint y: 241, distance: 11.2
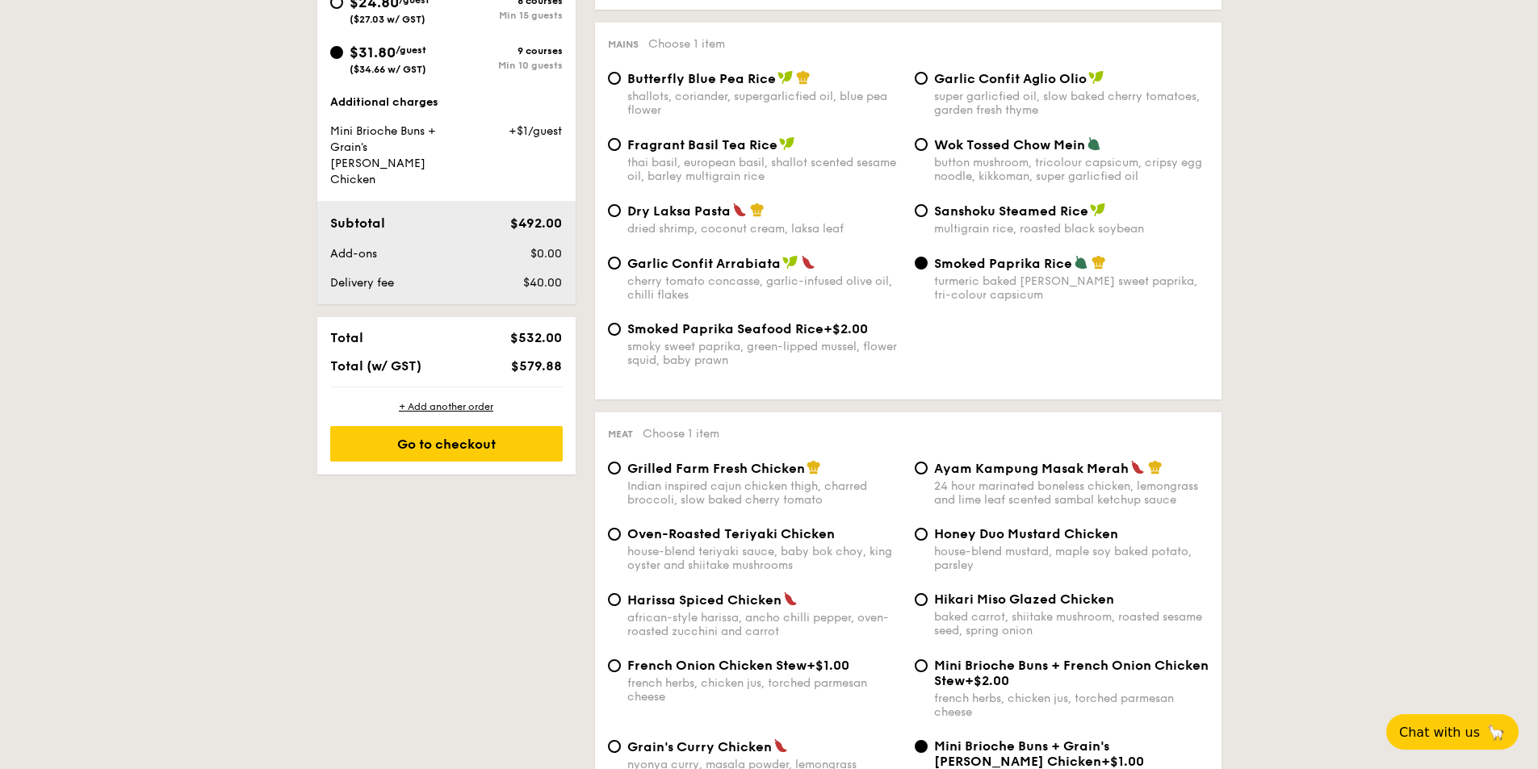
scroll to position [801, 0]
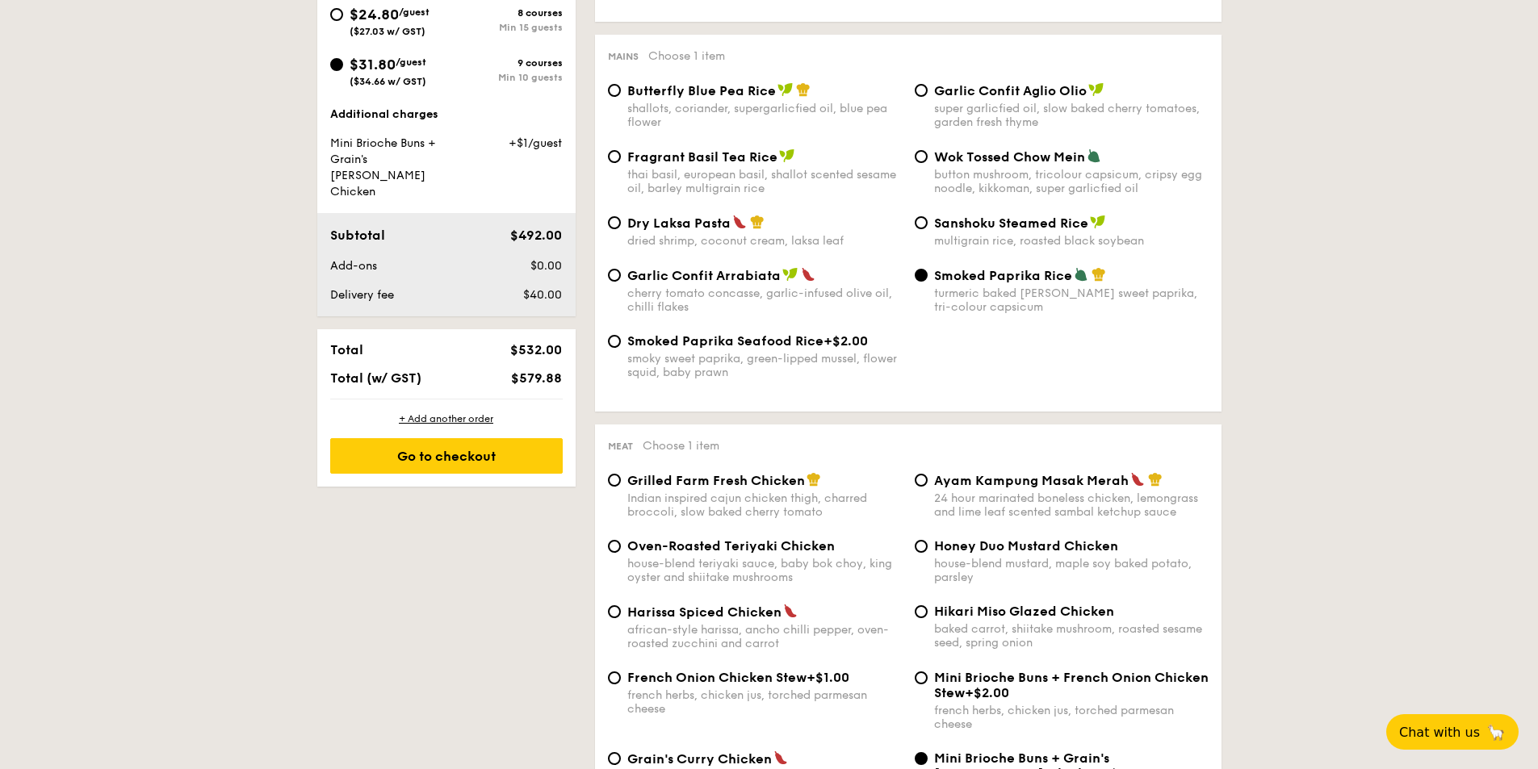
scroll to position [784, 0]
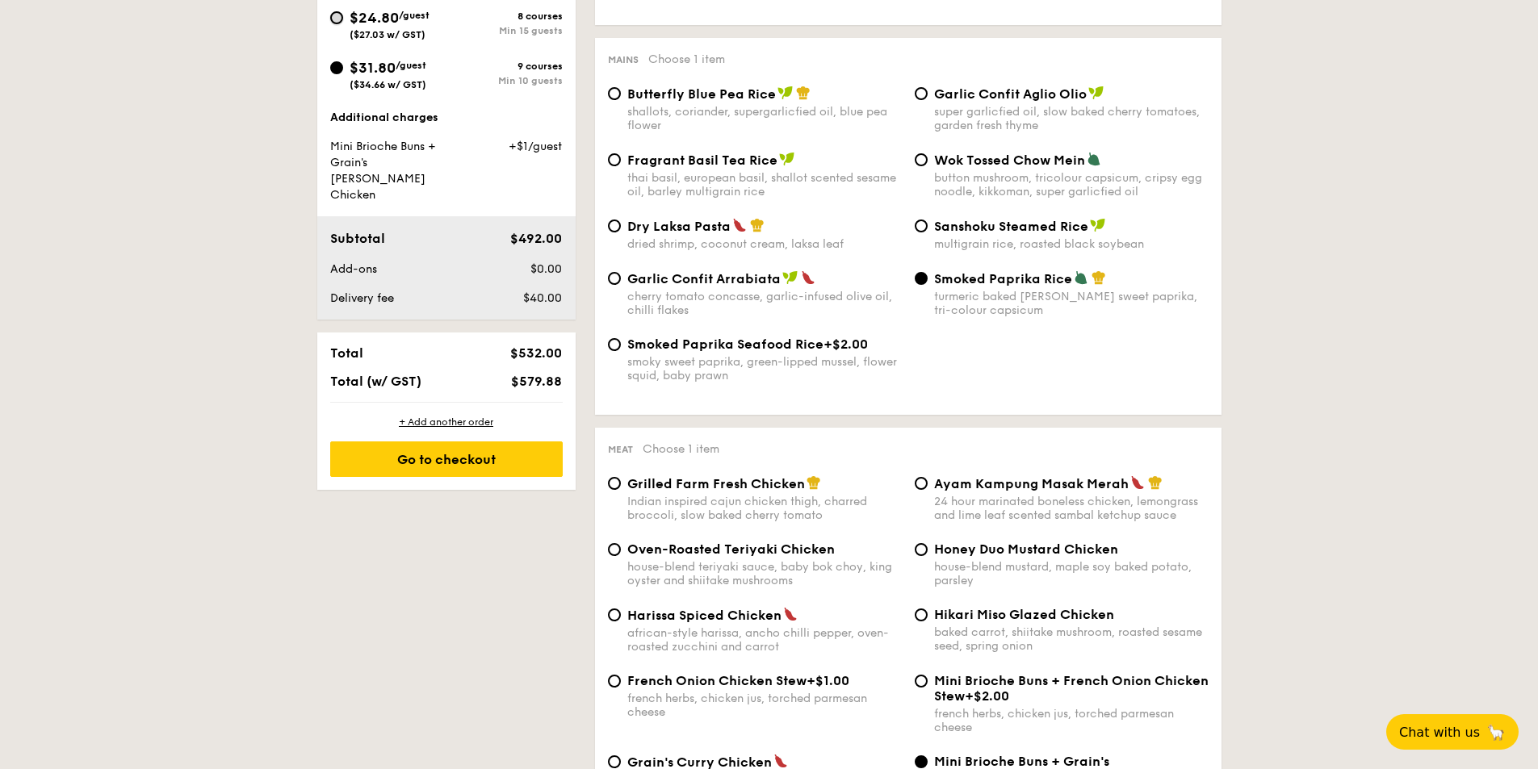
click at [330, 24] on input "$24.80 /guest ($27.03 w/ GST) 8 courses Min 15 guests" at bounding box center [336, 17] width 13 height 13
radio input "true"
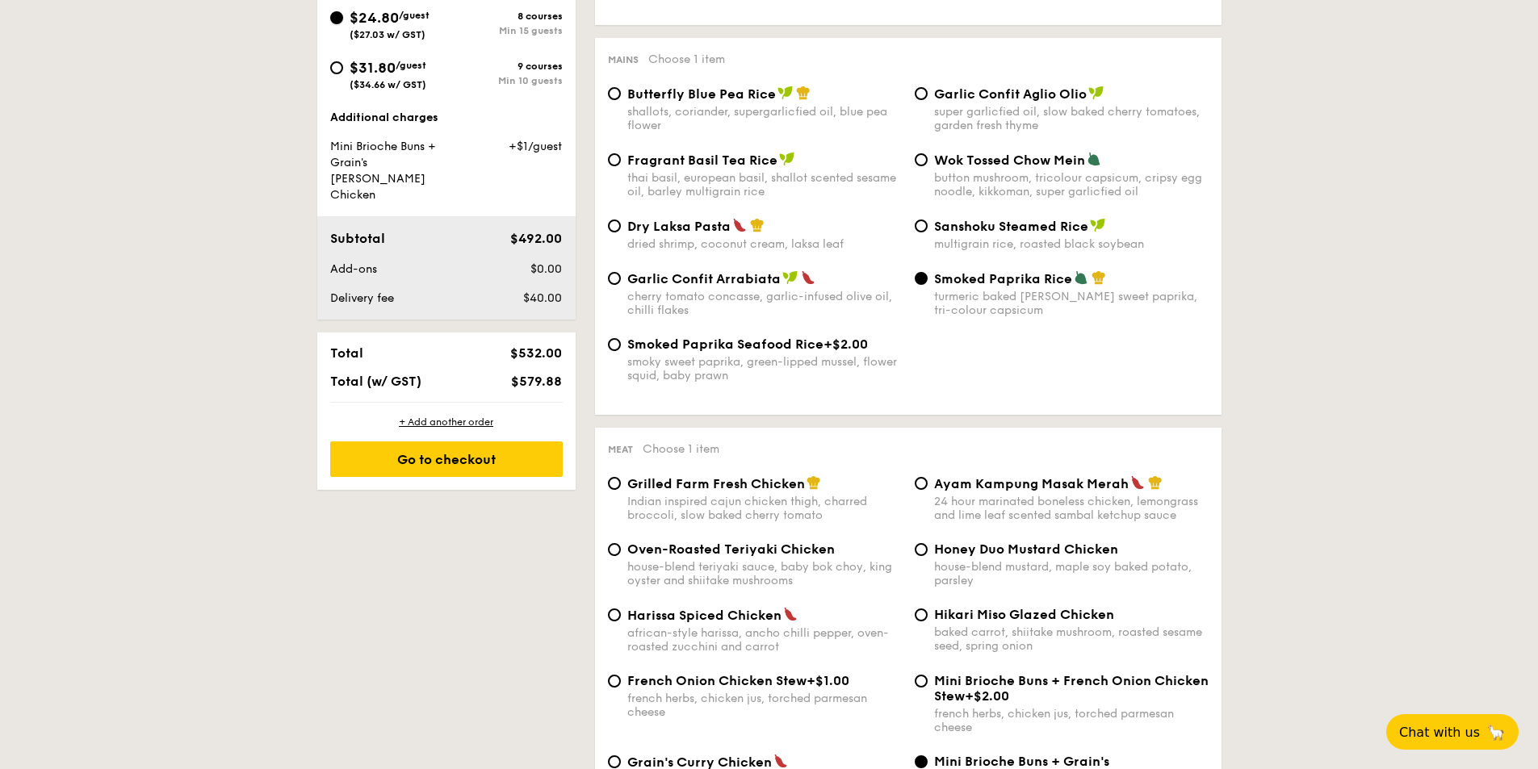
radio input "true"
radio input "false"
radio input "true"
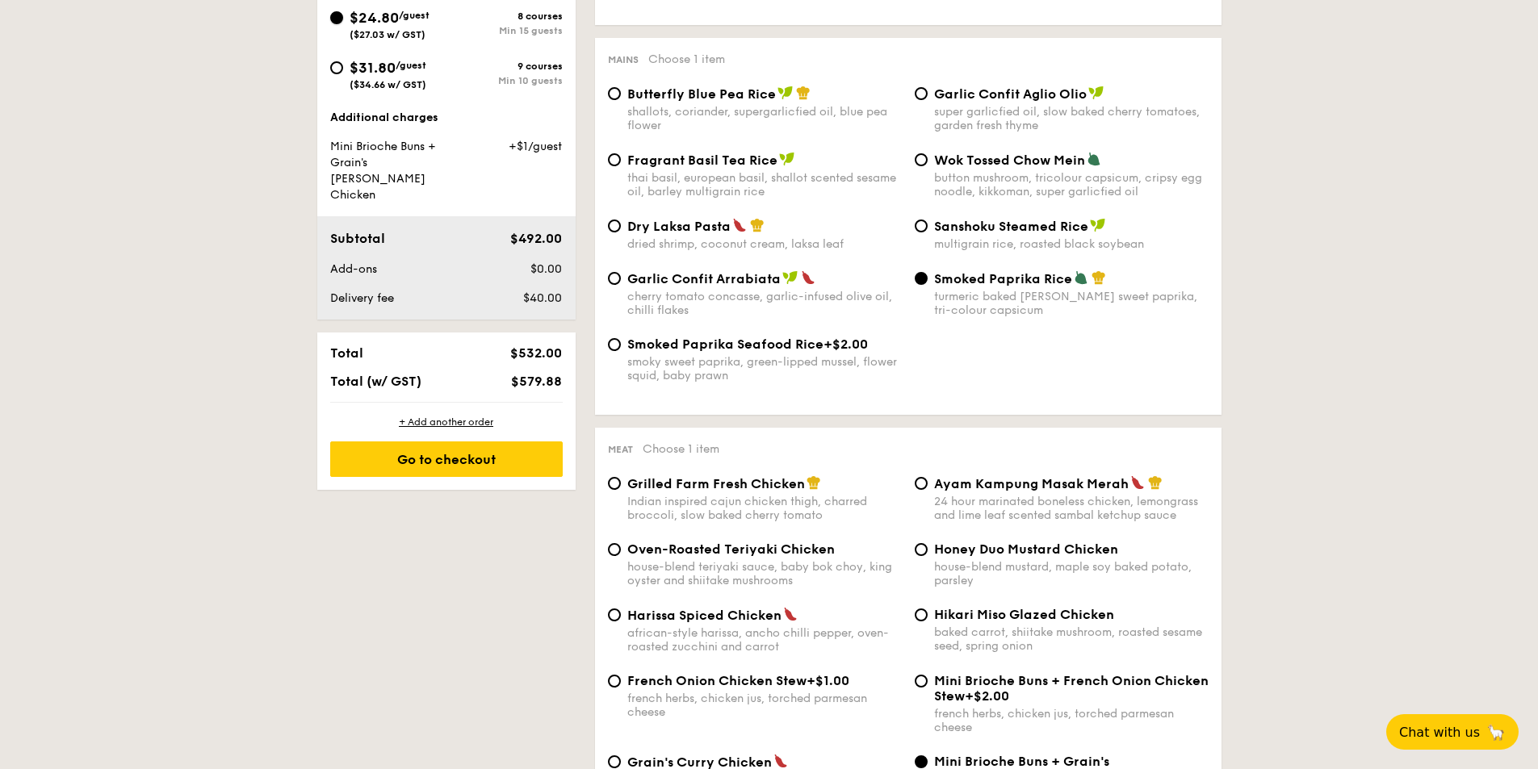
radio input "true"
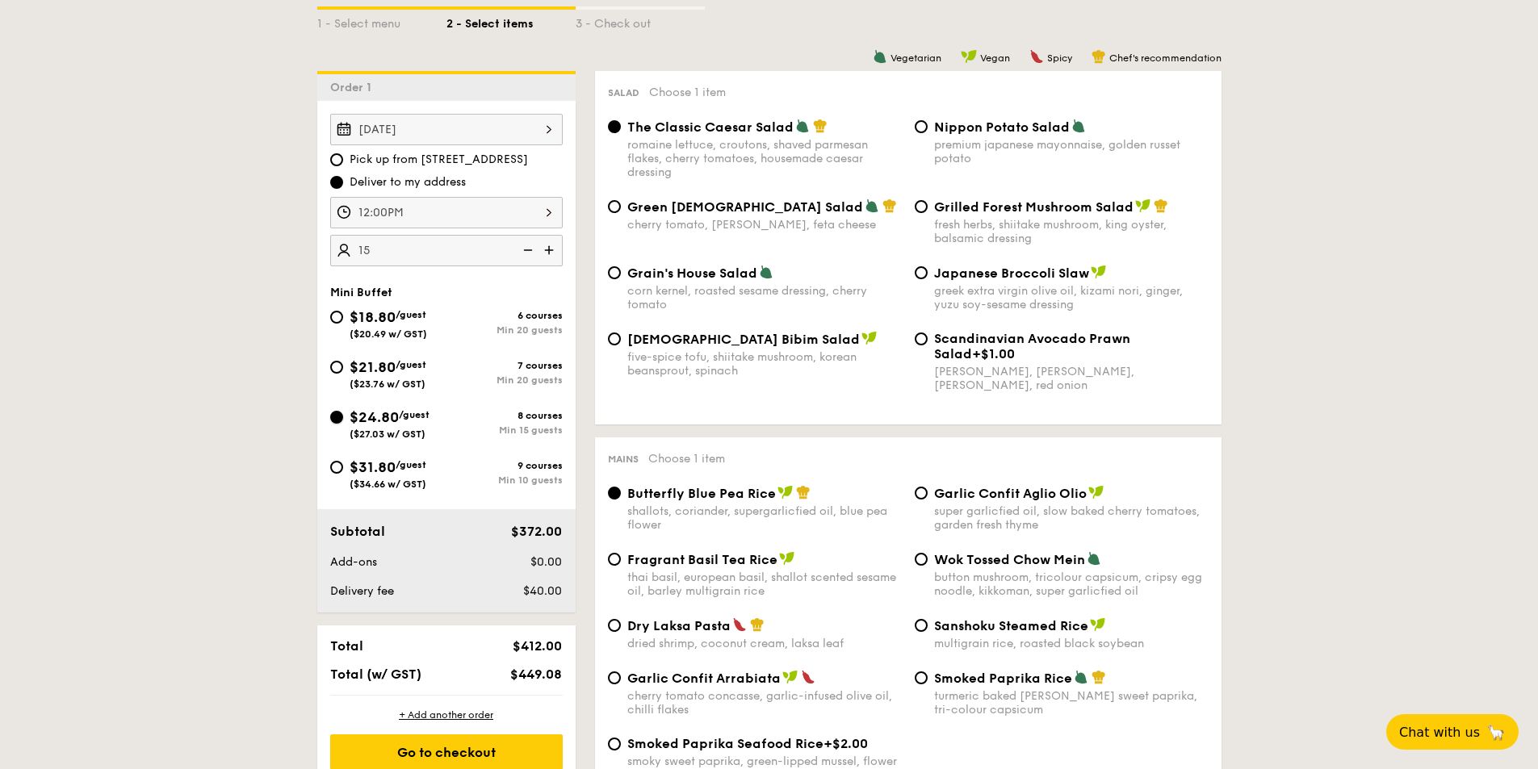
scroll to position [383, 0]
click at [944, 216] on span "Grilled Forest Mushroom Salad" at bounding box center [1033, 207] width 199 height 15
click at [927, 214] on input "Grilled Forest Mushroom Salad fresh herbs, shiitake mushroom, king oyster, bals…" at bounding box center [921, 207] width 13 height 13
radio input "true"
click at [608, 346] on input "Korean Bibim Salad five-spice tofu, shiitake mushroom, korean beansprout, spina…" at bounding box center [614, 339] width 13 height 13
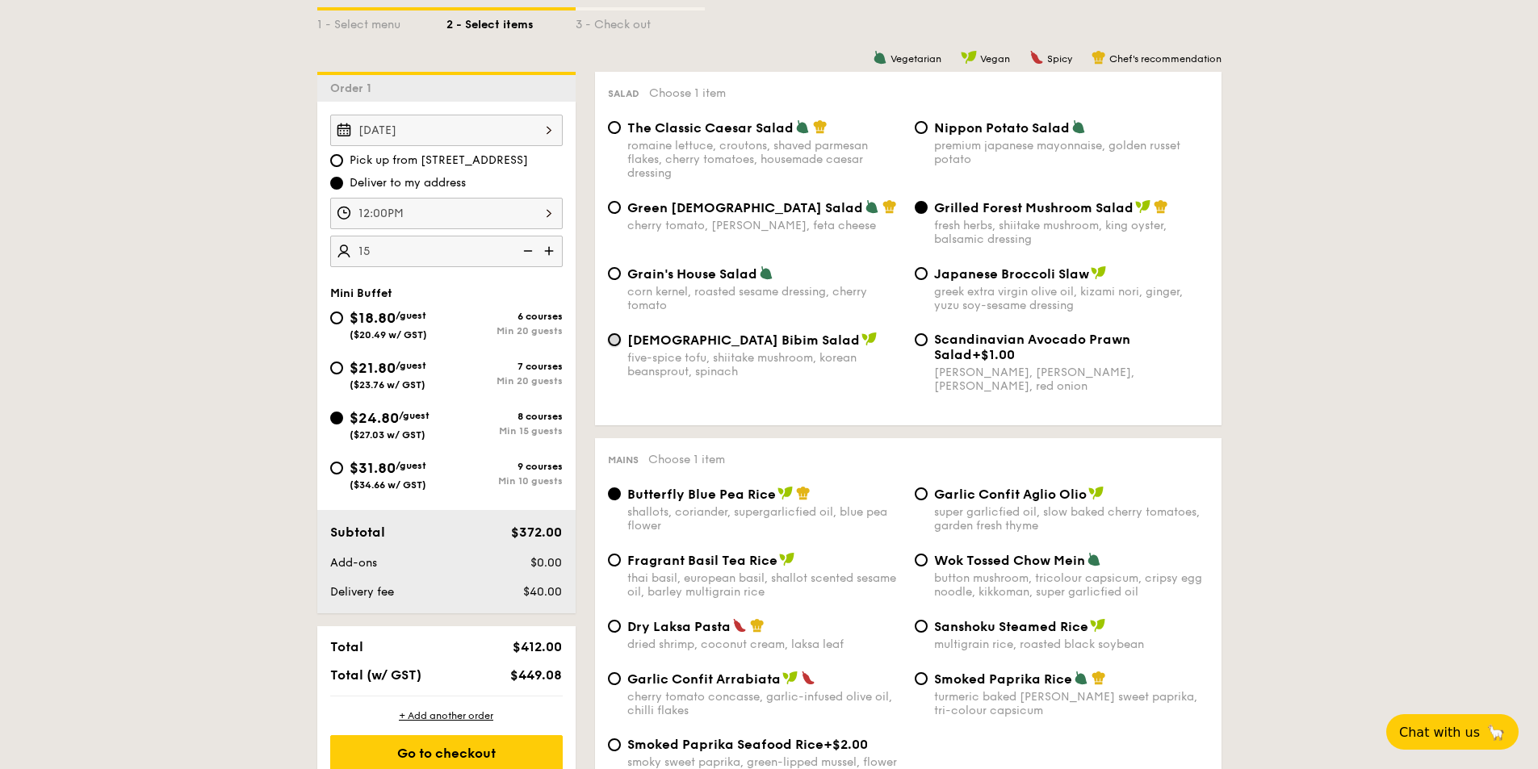
radio input "true"
click at [608, 214] on input "Green Goddess Salad cherry tomato, [PERSON_NAME], feta cheese" at bounding box center [614, 207] width 13 height 13
radio input "true"
